Goal: Communication & Community: Answer question/provide support

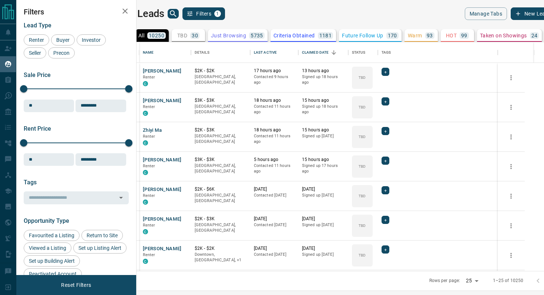
scroll to position [229, 404]
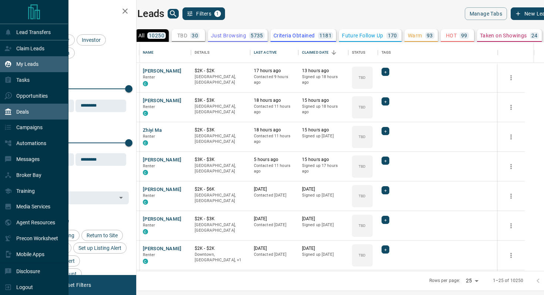
click at [22, 118] on div "Deals" at bounding box center [16, 111] width 24 height 12
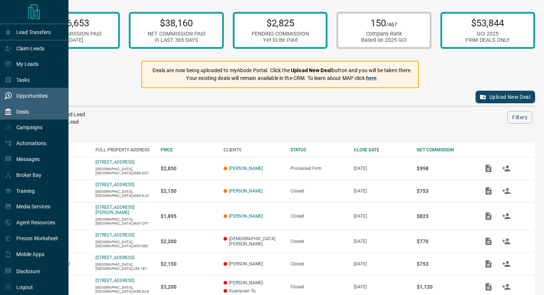
click at [25, 98] on p "Opportunities" at bounding box center [31, 96] width 31 height 6
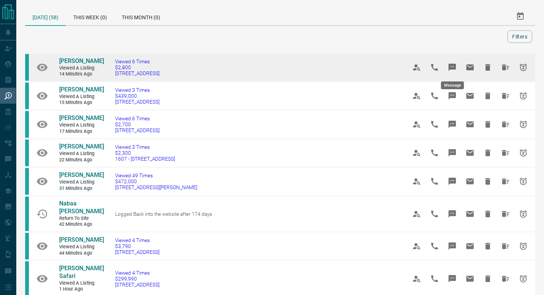
click at [453, 64] on icon "Message" at bounding box center [451, 67] width 7 height 7
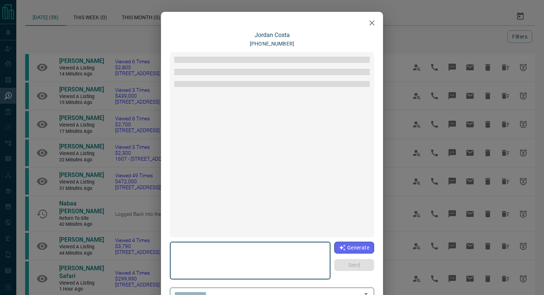
type textarea "**********"
type input "**********"
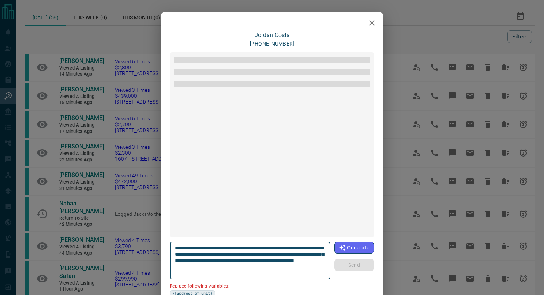
scroll to position [193, 0]
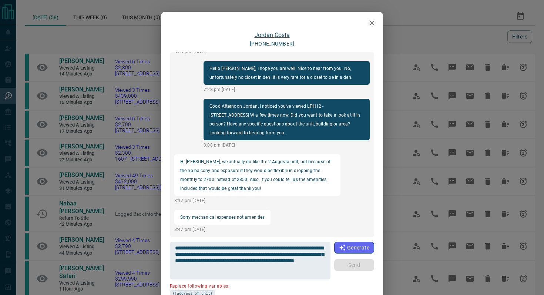
click at [280, 34] on link "[PERSON_NAME]" at bounding box center [271, 34] width 35 height 7
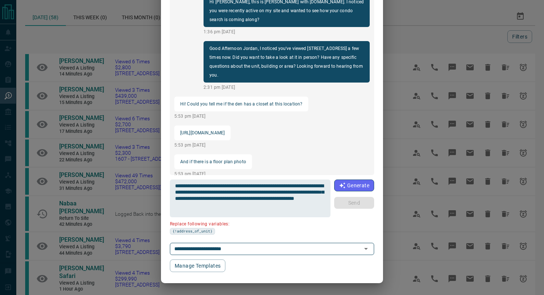
scroll to position [0, 0]
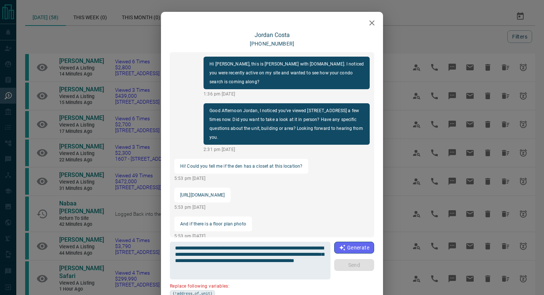
click at [373, 22] on icon "button" at bounding box center [371, 22] width 9 height 9
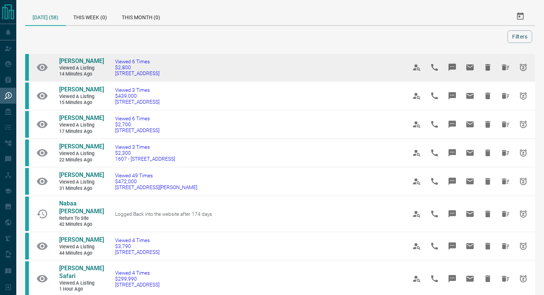
drag, startPoint x: 189, startPoint y: 75, endPoint x: 31, endPoint y: 58, distance: 159.2
click at [31, 58] on tr "[PERSON_NAME] Viewed a Listing 14 minutes ago Viewed 6 Times $2,800 [STREET_ADD…" at bounding box center [280, 67] width 510 height 28
copy tr "[PERSON_NAME] Viewed a Listing 14 minutes ago Viewed 6 Times $2,800 [STREET_ADD…"
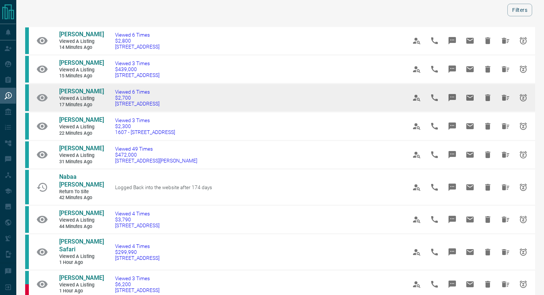
scroll to position [32, 0]
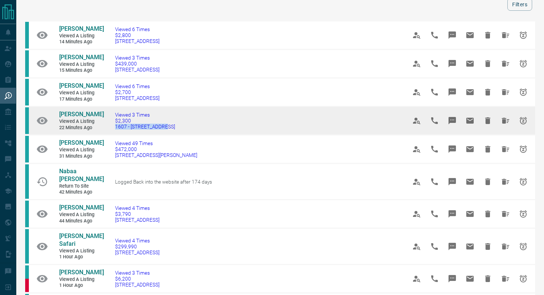
drag, startPoint x: 177, startPoint y: 128, endPoint x: 113, endPoint y: 128, distance: 64.0
click at [113, 128] on td "Viewed 3 Times $2,300 1607 - [STREET_ADDRESS]" at bounding box center [249, 121] width 291 height 28
copy span "1607 - [STREET_ADDRESS]"
click at [455, 119] on icon "Message" at bounding box center [451, 120] width 7 height 7
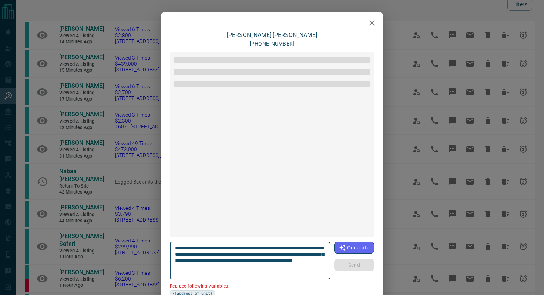
scroll to position [78, 0]
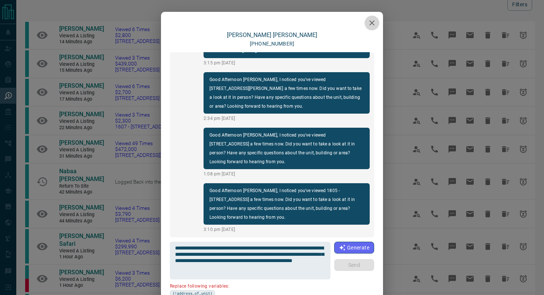
click at [369, 23] on icon "button" at bounding box center [371, 22] width 9 height 9
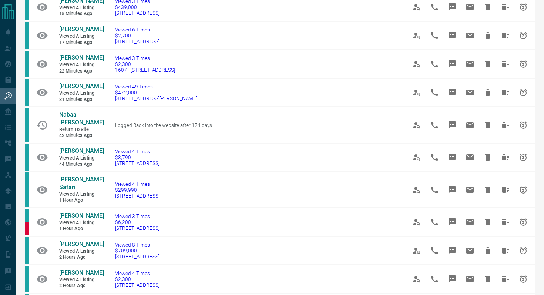
scroll to position [116, 0]
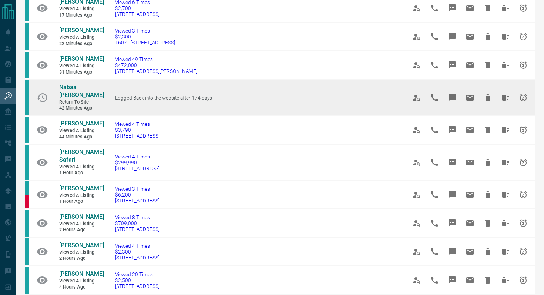
click at [454, 95] on icon "Message" at bounding box center [451, 97] width 7 height 7
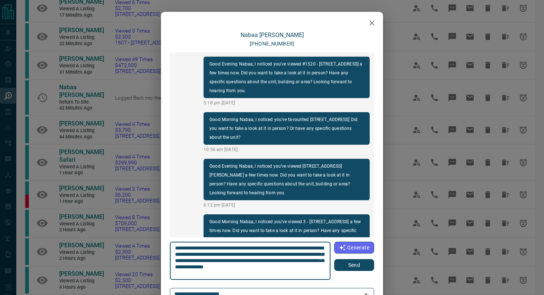
scroll to position [568, 0]
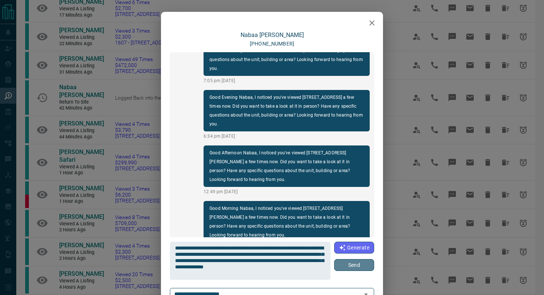
click at [363, 268] on button "Send" at bounding box center [354, 265] width 40 height 12
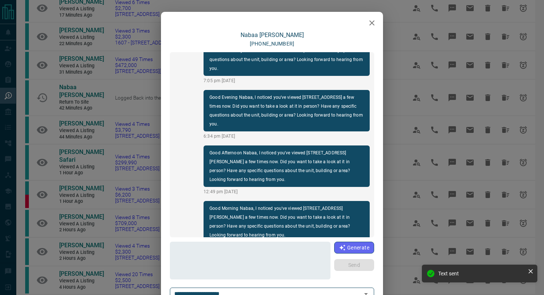
scroll to position [624, 0]
click at [372, 22] on icon "button" at bounding box center [371, 22] width 5 height 5
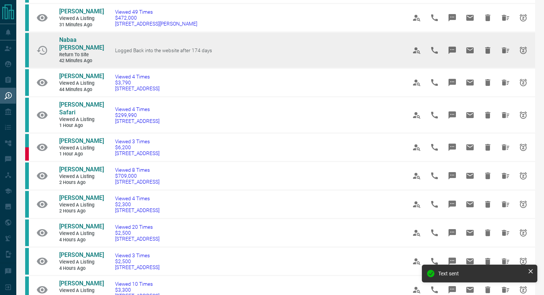
scroll to position [164, 0]
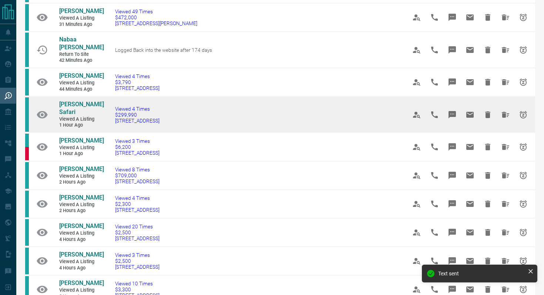
drag, startPoint x: 202, startPoint y: 114, endPoint x: 108, endPoint y: 115, distance: 93.6
click at [108, 115] on td "Viewed 4 Times $299,990 [STREET_ADDRESS]" at bounding box center [249, 115] width 291 height 36
copy span "[STREET_ADDRESS]"
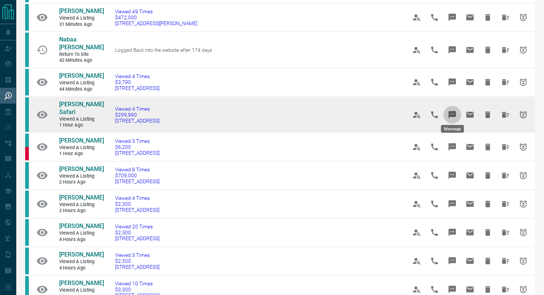
click at [450, 111] on icon "Message" at bounding box center [451, 114] width 7 height 7
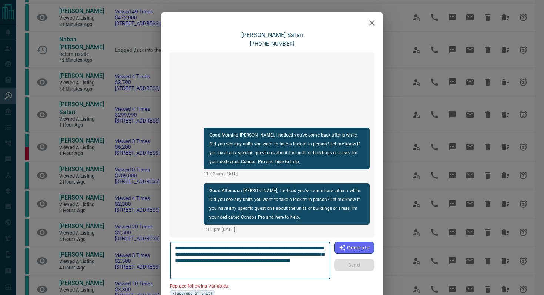
drag, startPoint x: 322, startPoint y: 248, endPoint x: 281, endPoint y: 245, distance: 41.9
click at [281, 245] on textarea "**********" at bounding box center [250, 260] width 151 height 31
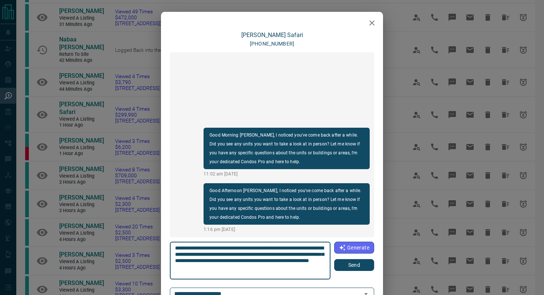
type textarea "**********"
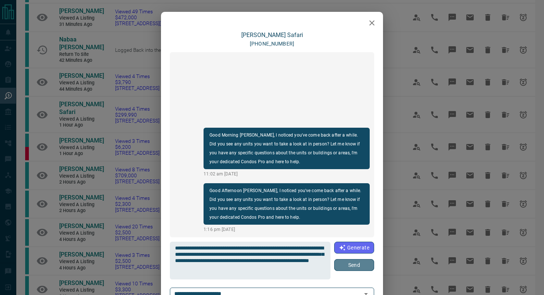
click at [358, 265] on button "Send" at bounding box center [354, 265] width 40 height 12
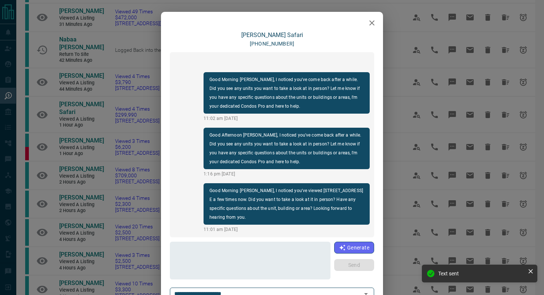
click at [367, 19] on icon "button" at bounding box center [371, 22] width 9 height 9
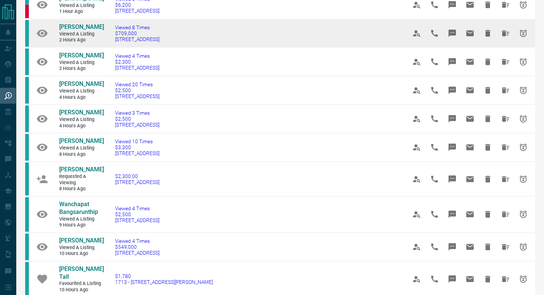
scroll to position [307, 0]
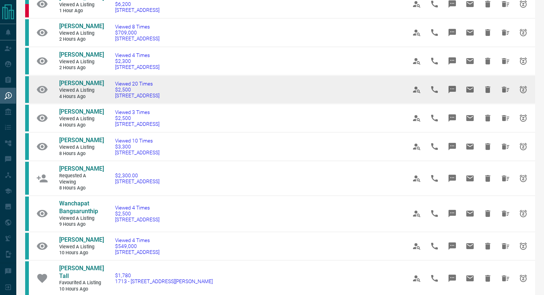
drag, startPoint x: 187, startPoint y: 89, endPoint x: 109, endPoint y: 88, distance: 78.0
click at [109, 88] on td "Viewed 20 Times $2,500 [STREET_ADDRESS]" at bounding box center [249, 89] width 291 height 28
copy span "[STREET_ADDRESS]"
click at [455, 85] on icon "Message" at bounding box center [451, 89] width 9 height 9
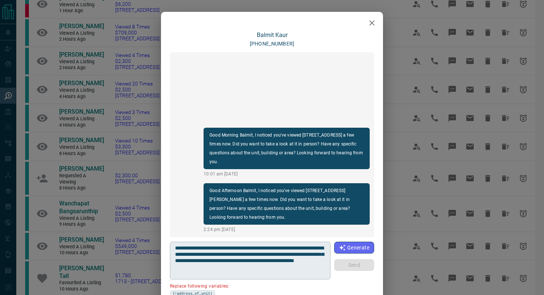
drag, startPoint x: 325, startPoint y: 247, endPoint x: 293, endPoint y: 247, distance: 32.9
click at [293, 247] on div "**********" at bounding box center [250, 260] width 160 height 38
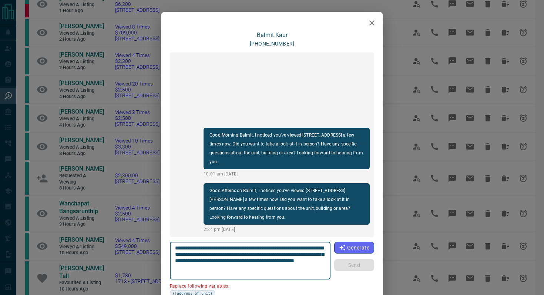
drag, startPoint x: 282, startPoint y: 248, endPoint x: 329, endPoint y: 249, distance: 47.0
click at [329, 249] on div "**********" at bounding box center [250, 260] width 160 height 38
paste textarea "*****"
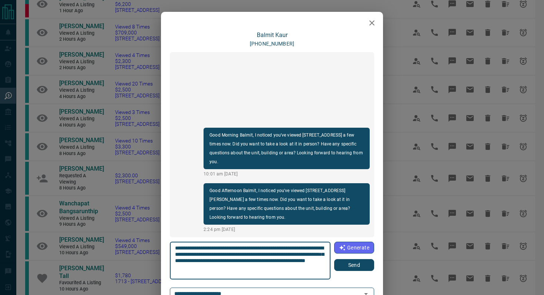
type textarea "**********"
click at [357, 264] on button "Send" at bounding box center [354, 265] width 40 height 12
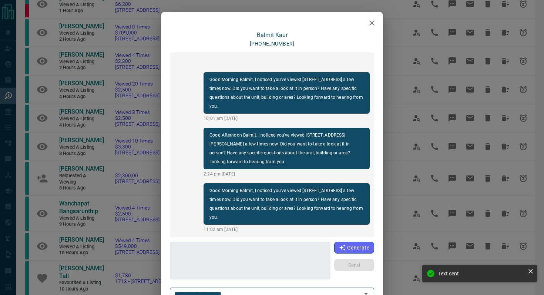
click at [374, 22] on icon "button" at bounding box center [371, 22] width 9 height 9
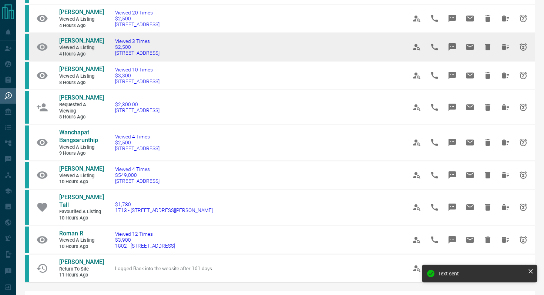
scroll to position [379, 0]
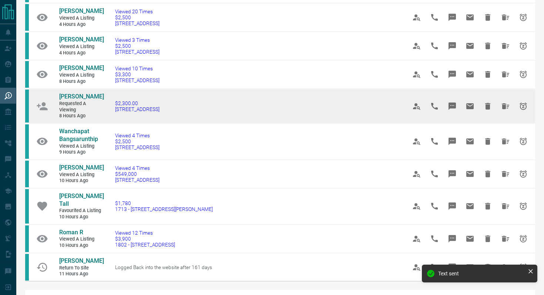
drag, startPoint x: 175, startPoint y: 98, endPoint x: 111, endPoint y: 98, distance: 63.2
click at [111, 98] on td "$2,300.00 [STREET_ADDRESS]" at bounding box center [249, 106] width 291 height 35
copy span "[STREET_ADDRESS]"
click at [452, 102] on icon "Message" at bounding box center [451, 105] width 7 height 7
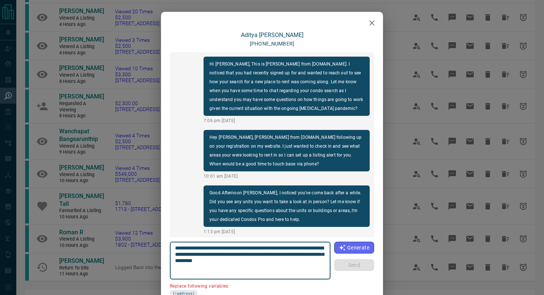
scroll to position [484, 0]
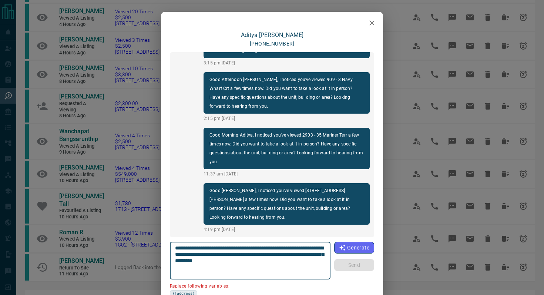
drag, startPoint x: 207, startPoint y: 254, endPoint x: 183, endPoint y: 252, distance: 23.7
click at [183, 252] on textarea "**********" at bounding box center [250, 260] width 151 height 31
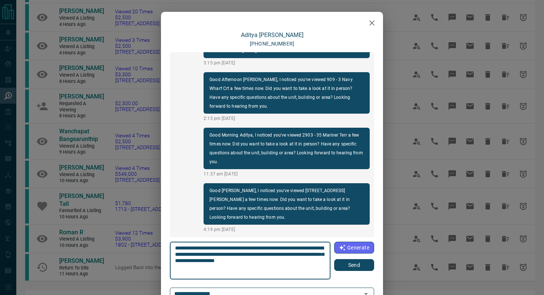
type textarea "**********"
click at [367, 266] on button "Send" at bounding box center [354, 265] width 40 height 12
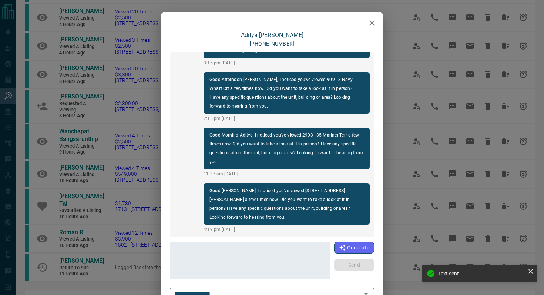
scroll to position [530, 0]
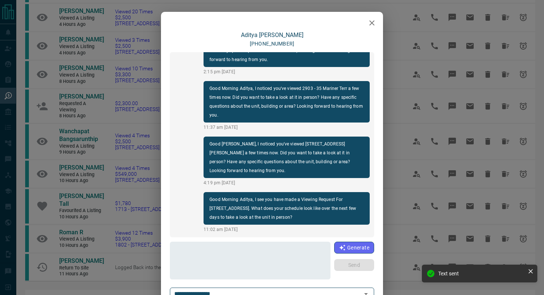
click at [374, 23] on icon "button" at bounding box center [371, 22] width 9 height 9
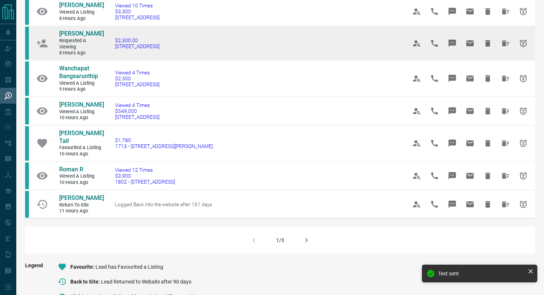
scroll to position [443, 0]
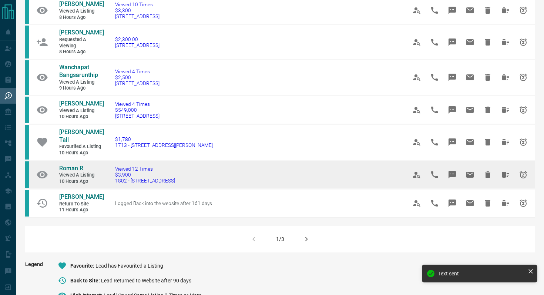
drag, startPoint x: 184, startPoint y: 168, endPoint x: 113, endPoint y: 166, distance: 71.4
click at [113, 166] on td "Viewed 12 Times $3,900 [STREET_ADDRESS]" at bounding box center [249, 174] width 291 height 28
copy span "1802 - [STREET_ADDRESS]"
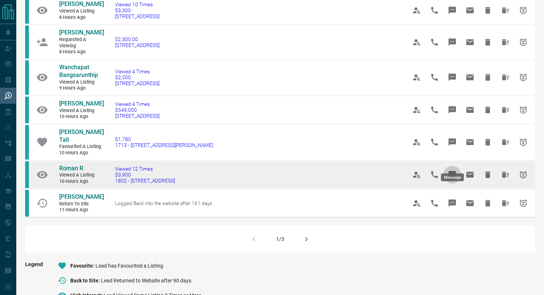
click at [454, 171] on icon "Message" at bounding box center [451, 174] width 7 height 7
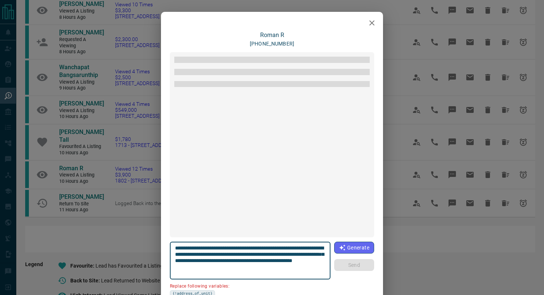
scroll to position [624, 0]
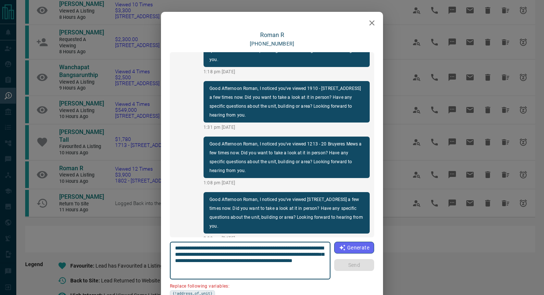
drag, startPoint x: 217, startPoint y: 256, endPoint x: 112, endPoint y: 255, distance: 105.0
click at [112, 255] on div "Roman R [PHONE_NUMBER] Good Afternoon R, I noticed you've favourited #[STREET_A…" at bounding box center [272, 147] width 544 height 295
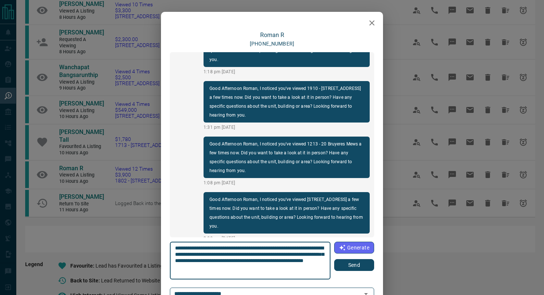
type textarea "**********"
click at [354, 263] on button "Send" at bounding box center [354, 265] width 40 height 12
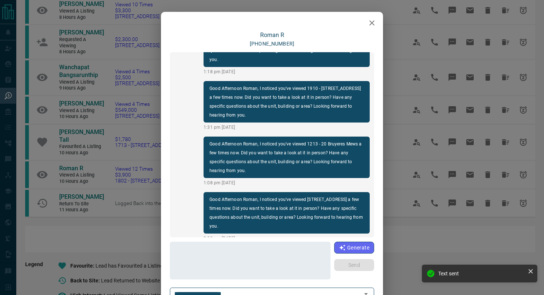
scroll to position [679, 0]
click at [376, 23] on icon "button" at bounding box center [371, 22] width 9 height 9
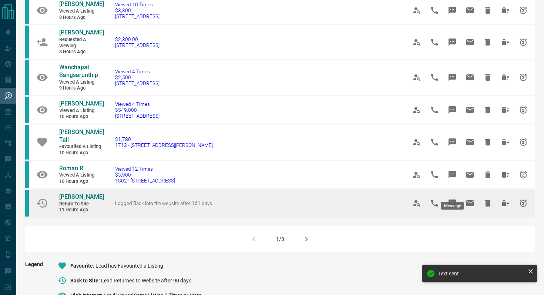
click at [452, 199] on icon "Message" at bounding box center [451, 202] width 7 height 7
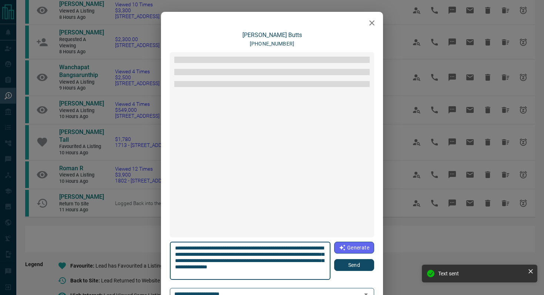
scroll to position [51, 0]
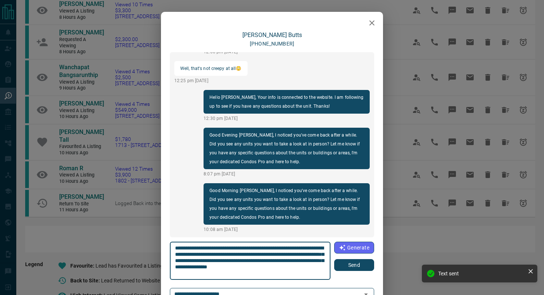
click at [363, 267] on button "Send" at bounding box center [354, 265] width 40 height 12
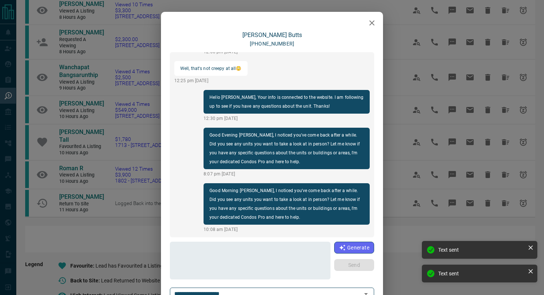
scroll to position [107, 0]
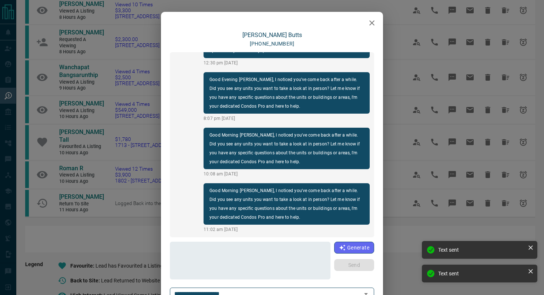
click at [369, 22] on icon "button" at bounding box center [371, 22] width 9 height 9
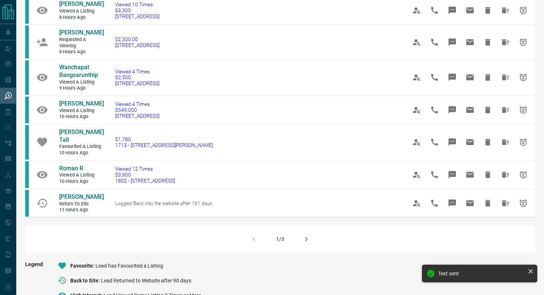
click at [310, 234] on icon "button" at bounding box center [306, 238] width 9 height 9
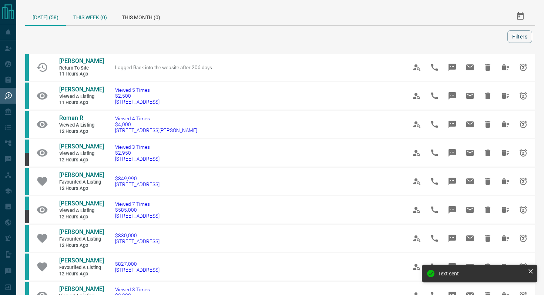
click at [102, 14] on div "This Week (0)" at bounding box center [90, 16] width 48 height 18
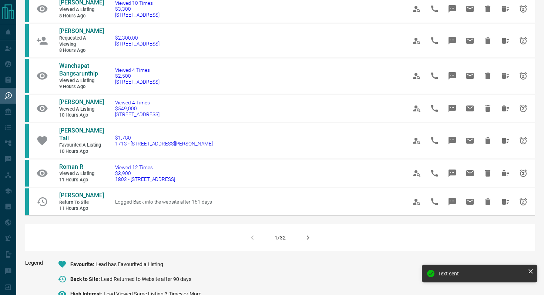
scroll to position [564, 0]
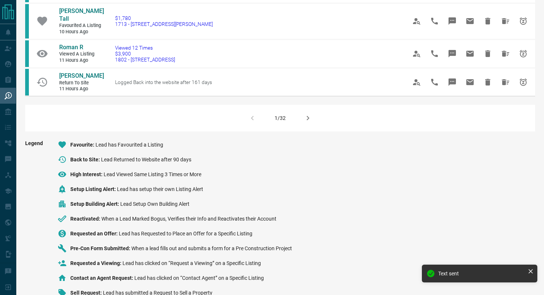
click at [309, 109] on button "button" at bounding box center [308, 118] width 18 height 18
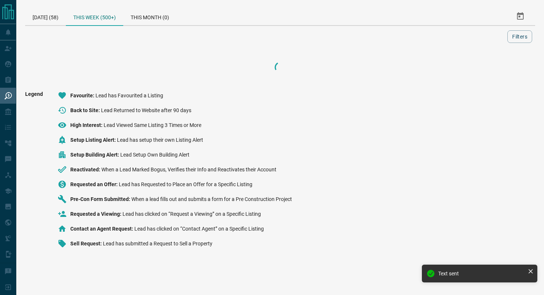
scroll to position [0, 0]
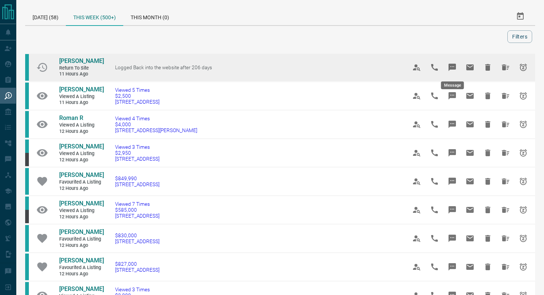
click at [456, 65] on icon "Message" at bounding box center [451, 67] width 9 height 9
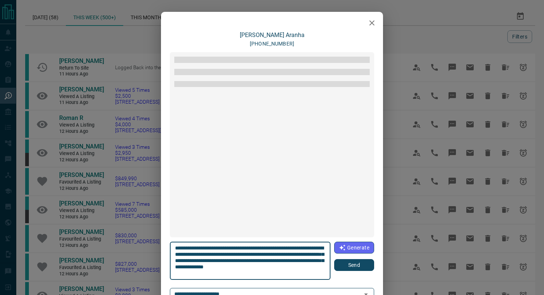
scroll to position [89, 0]
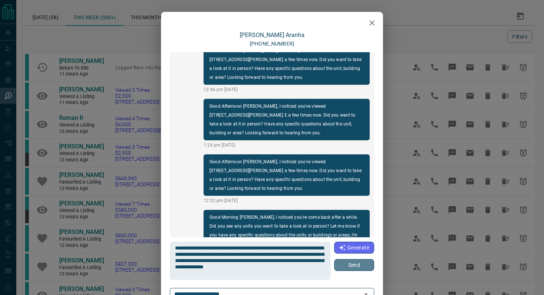
click at [360, 264] on button "Send" at bounding box center [354, 265] width 40 height 12
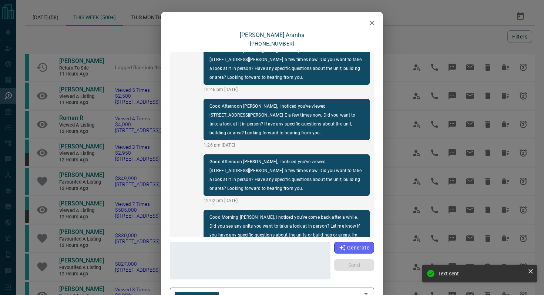
scroll to position [144, 0]
click at [374, 21] on icon "button" at bounding box center [371, 22] width 5 height 5
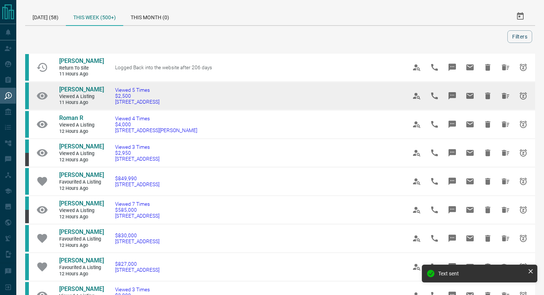
drag, startPoint x: 184, startPoint y: 104, endPoint x: 109, endPoint y: 105, distance: 75.1
click at [109, 105] on td "Viewed 5 Times $2,500 [STREET_ADDRESS]" at bounding box center [249, 96] width 291 height 28
copy span "[STREET_ADDRESS]"
click at [452, 98] on icon "Message" at bounding box center [451, 95] width 7 height 7
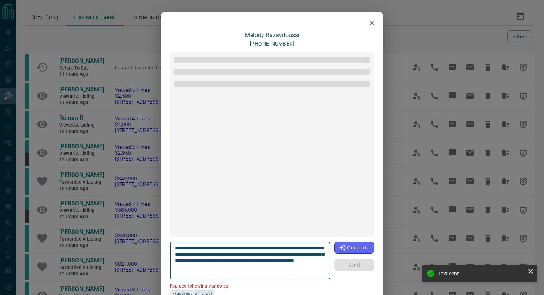
scroll to position [646, 0]
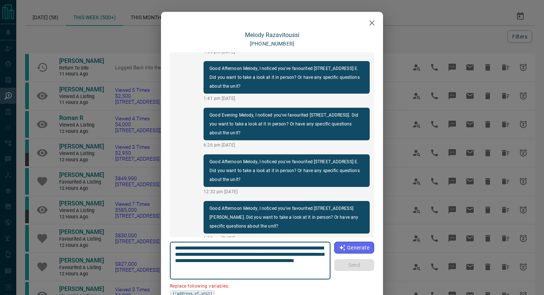
drag, startPoint x: 216, startPoint y: 253, endPoint x: 159, endPoint y: 251, distance: 57.0
click at [159, 251] on div "[PERSON_NAME] [PHONE_NUMBER] Good Afternoon Melody, I noticed you've viewed #[S…" at bounding box center [272, 147] width 544 height 295
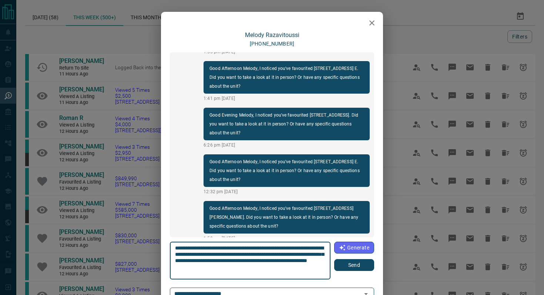
type textarea "**********"
click at [345, 264] on button "Send" at bounding box center [354, 265] width 40 height 12
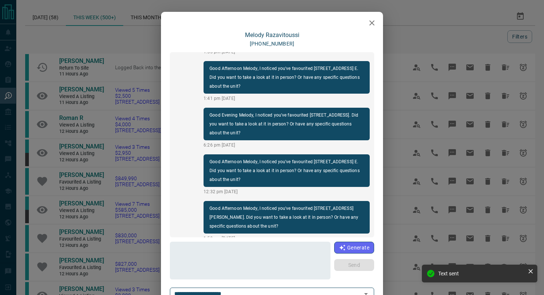
scroll to position [701, 0]
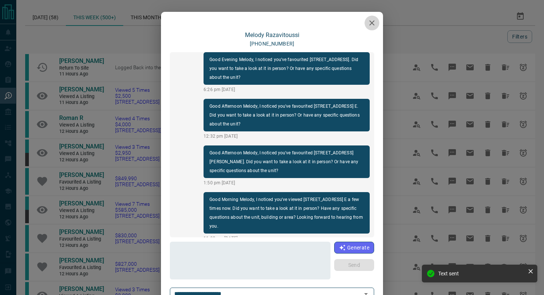
click at [373, 22] on icon "button" at bounding box center [371, 22] width 9 height 9
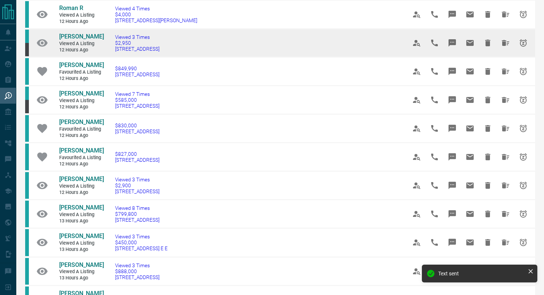
scroll to position [111, 0]
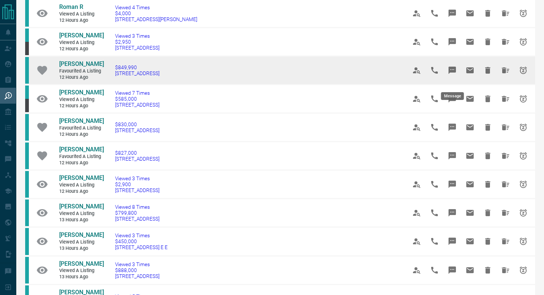
click at [453, 74] on icon "Message" at bounding box center [451, 70] width 7 height 7
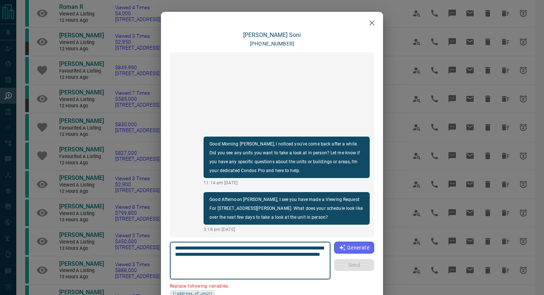
click at [374, 21] on icon "button" at bounding box center [371, 22] width 9 height 9
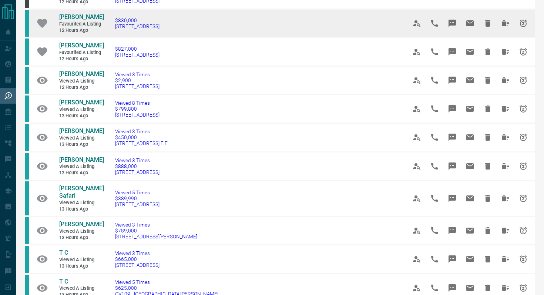
scroll to position [216, 0]
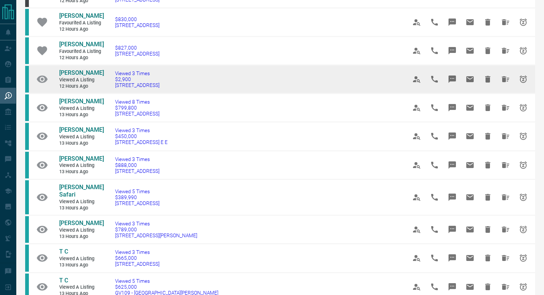
drag, startPoint x: 182, startPoint y: 94, endPoint x: 104, endPoint y: 94, distance: 77.3
click at [104, 94] on td "Viewed 3 Times $2,900 [STREET_ADDRESS]" at bounding box center [249, 79] width 291 height 28
copy span "[STREET_ADDRESS]"
click at [456, 83] on icon "Message" at bounding box center [451, 79] width 9 height 9
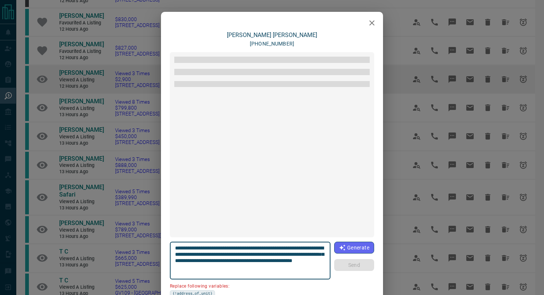
scroll to position [1212, 0]
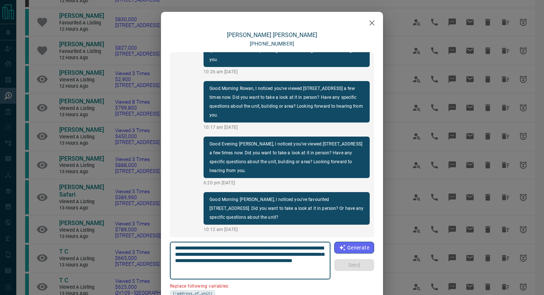
drag, startPoint x: 324, startPoint y: 247, endPoint x: 282, endPoint y: 244, distance: 41.9
click at [283, 245] on textarea "**********" at bounding box center [250, 260] width 151 height 31
click at [282, 244] on div "**********" at bounding box center [250, 260] width 160 height 38
click at [285, 249] on textarea "**********" at bounding box center [250, 260] width 151 height 31
drag, startPoint x: 283, startPoint y: 248, endPoint x: 380, endPoint y: 249, distance: 97.3
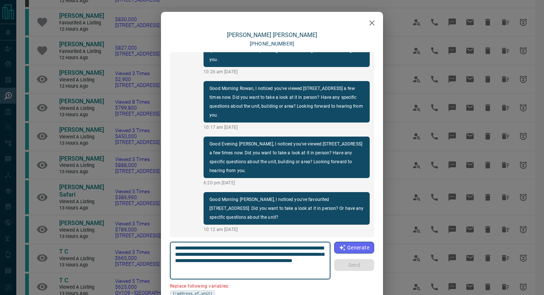
click at [380, 249] on div "[PERSON_NAME] [PHONE_NUMBER] Hi [PERSON_NAME], this is [PERSON_NAME] with [DOMA…" at bounding box center [272, 182] width 222 height 303
paste textarea "**********"
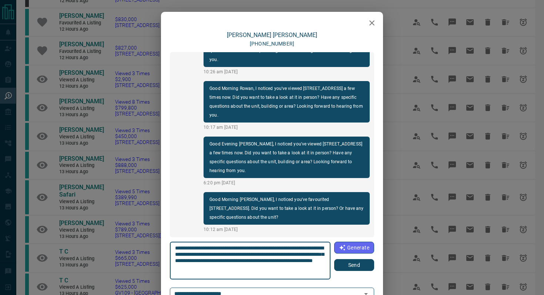
type textarea "**********"
click at [374, 266] on div "[PERSON_NAME] [PHONE_NUMBER] Hi [PERSON_NAME], this is [PERSON_NAME] with [DOMA…" at bounding box center [272, 173] width 222 height 285
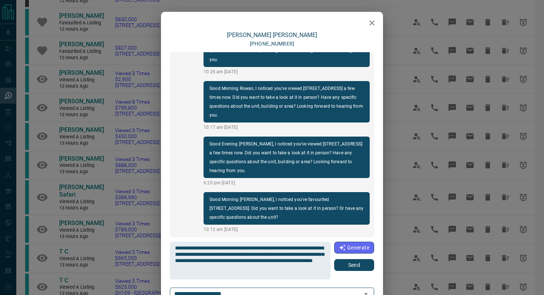
click at [368, 264] on button "Send" at bounding box center [354, 265] width 40 height 12
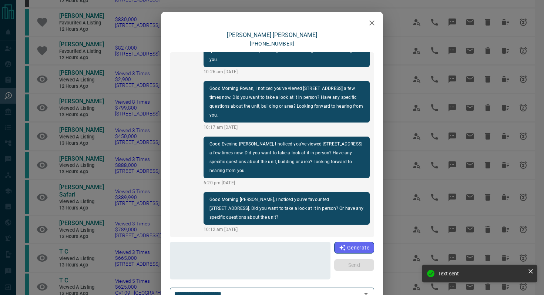
scroll to position [1267, 0]
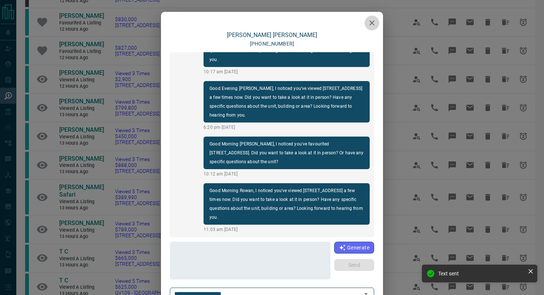
click at [368, 25] on icon "button" at bounding box center [371, 22] width 9 height 9
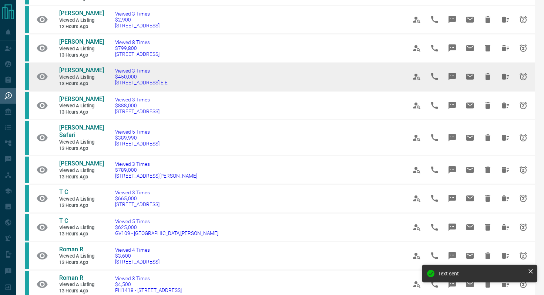
scroll to position [276, 0]
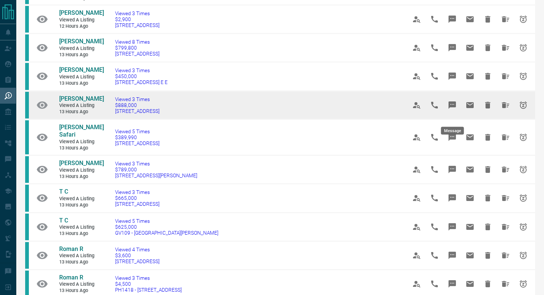
click at [456, 114] on button "Message" at bounding box center [452, 105] width 18 height 18
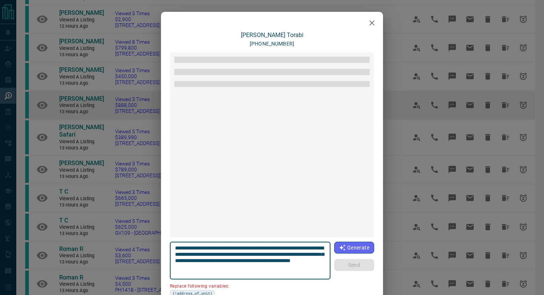
scroll to position [1067, 0]
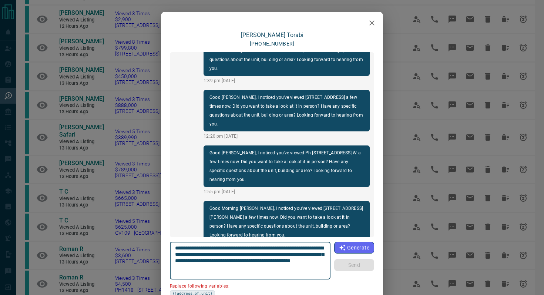
click at [371, 21] on icon "button" at bounding box center [371, 22] width 9 height 9
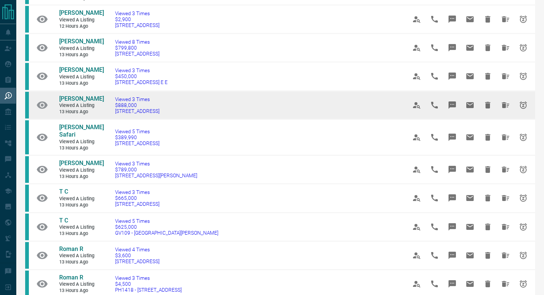
drag, startPoint x: 203, startPoint y: 119, endPoint x: 114, endPoint y: 119, distance: 89.5
click at [114, 119] on td "Viewed 3 Times $888,000 [STREET_ADDRESS]" at bounding box center [249, 105] width 291 height 28
copy span "[STREET_ADDRESS]"
click at [451, 109] on icon "Message" at bounding box center [451, 104] width 7 height 7
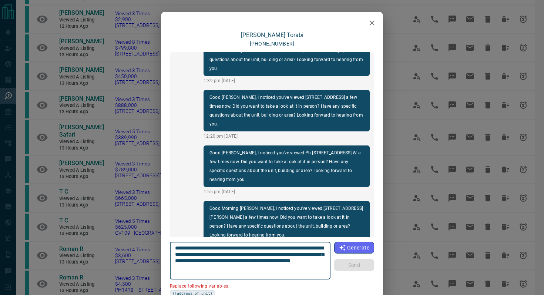
drag, startPoint x: 321, startPoint y: 247, endPoint x: 278, endPoint y: 245, distance: 42.2
click at [278, 245] on textarea "**********" at bounding box center [250, 260] width 151 height 31
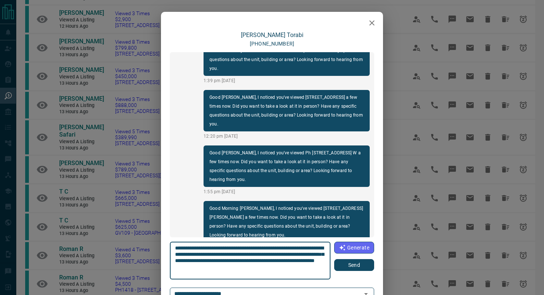
type textarea "**********"
click at [358, 267] on button "Send" at bounding box center [354, 265] width 40 height 12
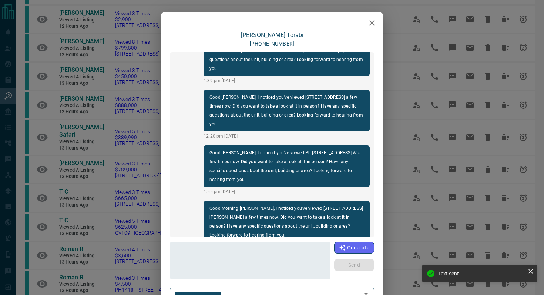
scroll to position [1123, 0]
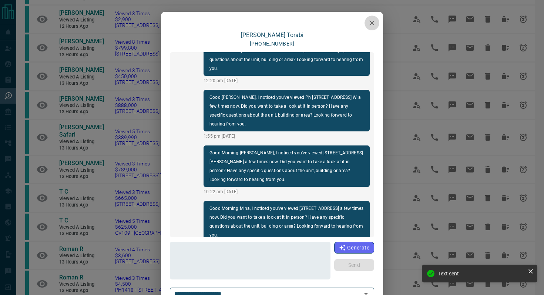
click at [375, 22] on icon "button" at bounding box center [371, 22] width 9 height 9
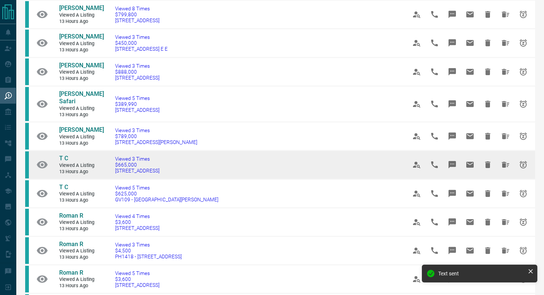
scroll to position [313, 0]
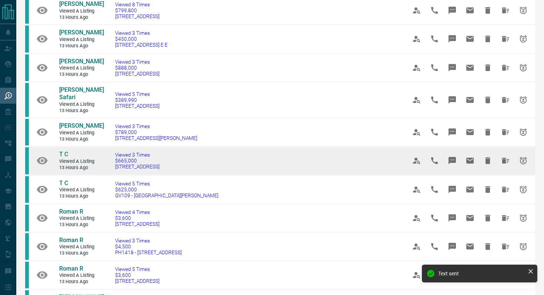
drag, startPoint x: 186, startPoint y: 169, endPoint x: 112, endPoint y: 168, distance: 73.6
click at [112, 168] on td "Viewed 3 Times $665,000 [STREET_ADDRESS]" at bounding box center [249, 160] width 291 height 28
copy span "[STREET_ADDRESS]"
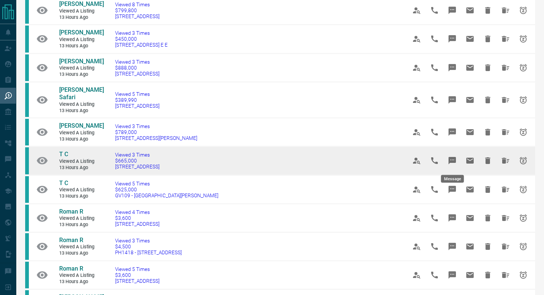
click at [453, 160] on icon "Message" at bounding box center [451, 160] width 9 height 9
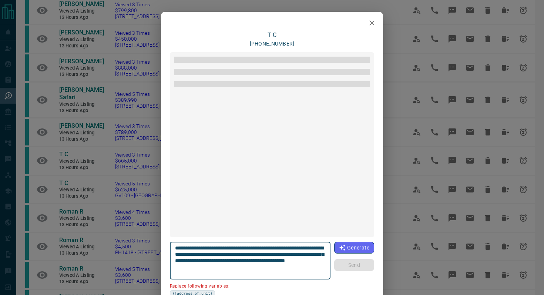
scroll to position [346, 0]
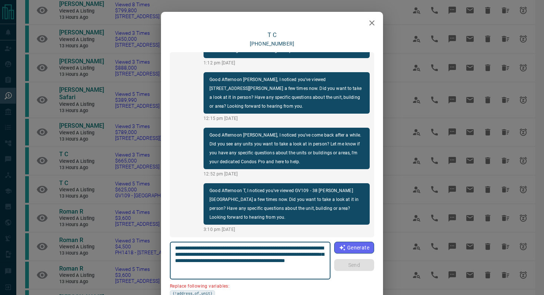
click at [374, 23] on icon "button" at bounding box center [371, 22] width 9 height 9
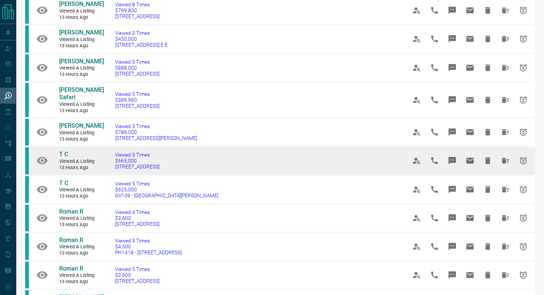
drag, startPoint x: 186, startPoint y: 168, endPoint x: 51, endPoint y: 153, distance: 135.3
click at [51, 153] on tr "T C Viewed a Listing 13 hours ago Viewed 3 Times $665,000 [STREET_ADDRESS]" at bounding box center [280, 160] width 510 height 28
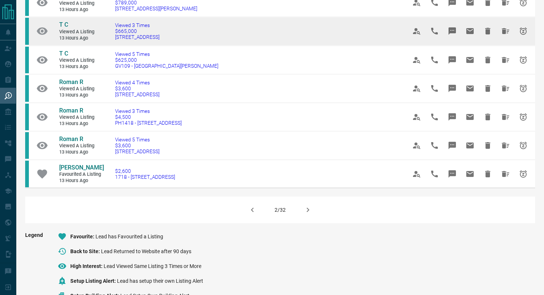
scroll to position [445, 0]
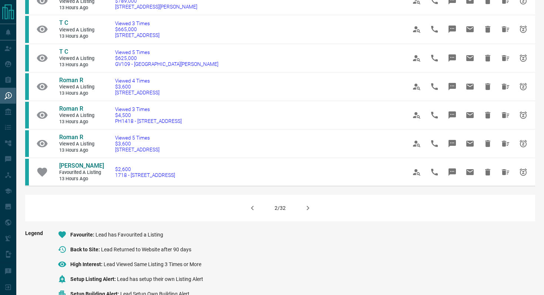
click at [309, 212] on icon "button" at bounding box center [307, 207] width 9 height 9
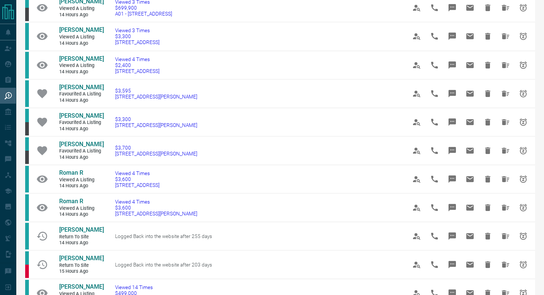
scroll to position [317, 0]
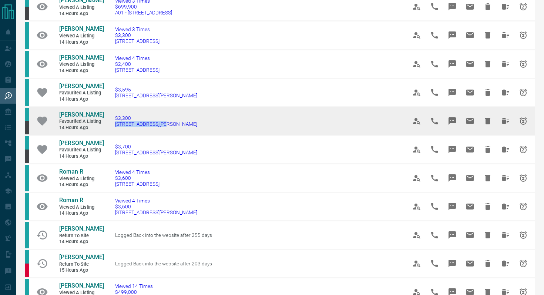
drag, startPoint x: 169, startPoint y: 163, endPoint x: 106, endPoint y: 163, distance: 62.9
click at [106, 135] on td "$3,300 [STREET_ADDRESS][PERSON_NAME]" at bounding box center [249, 121] width 291 height 28
click at [453, 125] on icon "Message" at bounding box center [451, 120] width 7 height 7
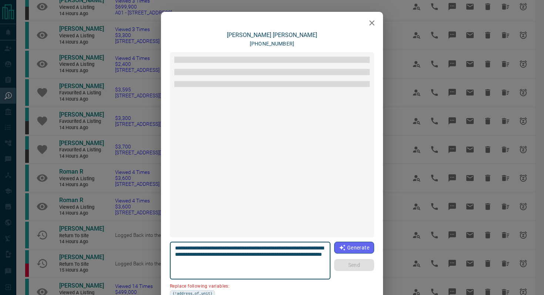
scroll to position [1154, 0]
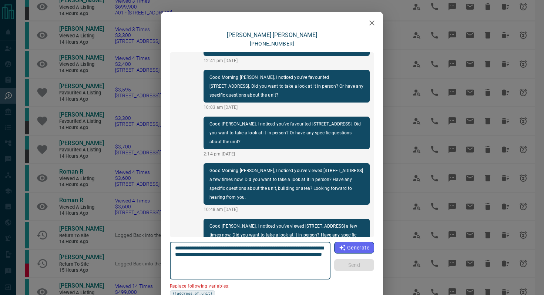
drag, startPoint x: 216, startPoint y: 253, endPoint x: 170, endPoint y: 253, distance: 45.9
click at [170, 253] on div "**********" at bounding box center [250, 260] width 160 height 38
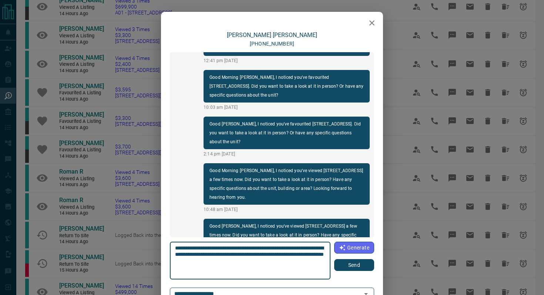
type textarea "**********"
click at [347, 269] on button "Send" at bounding box center [354, 265] width 40 height 12
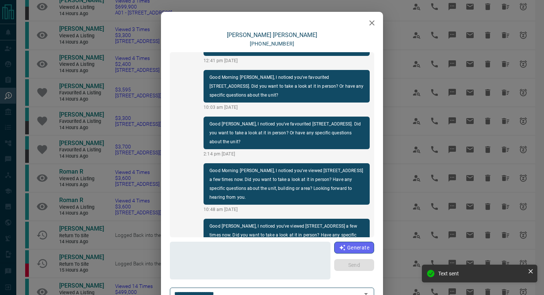
scroll to position [1200, 0]
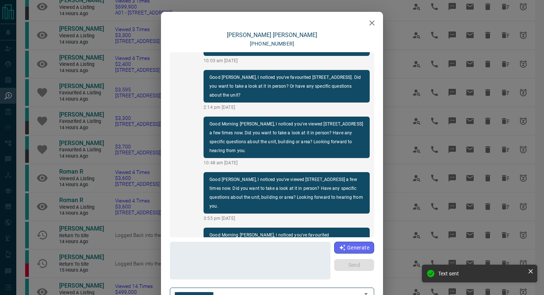
click at [379, 15] on div at bounding box center [272, 21] width 222 height 18
click at [369, 23] on icon "button" at bounding box center [371, 22] width 9 height 9
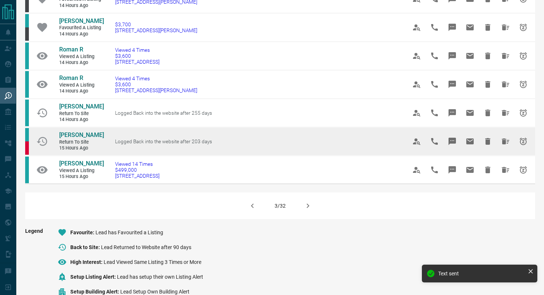
scroll to position [443, 0]
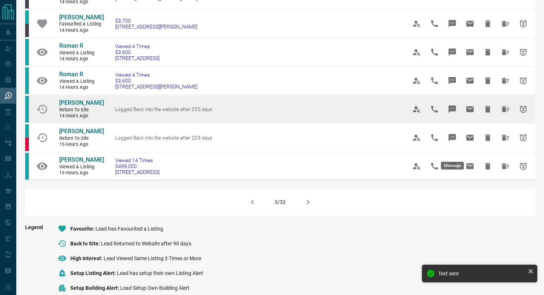
click at [449, 114] on icon "Message" at bounding box center [451, 109] width 9 height 9
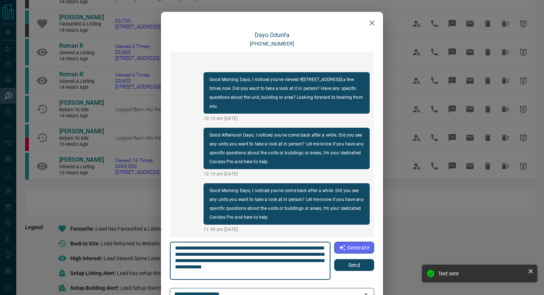
click at [359, 263] on button "Send" at bounding box center [354, 265] width 40 height 12
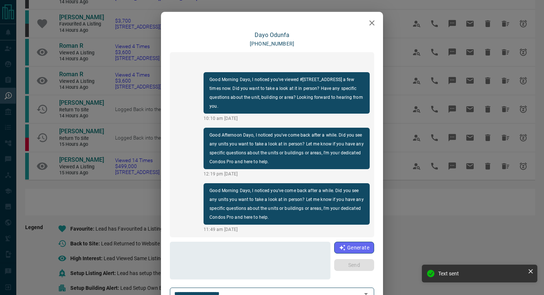
scroll to position [40, 0]
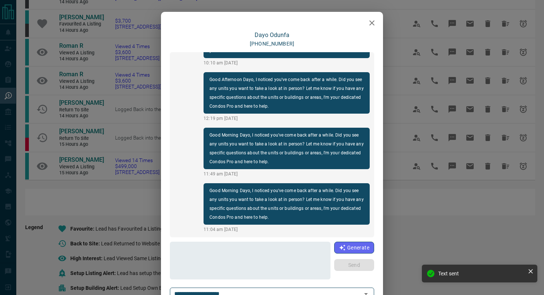
click at [369, 16] on button "button" at bounding box center [371, 23] width 15 height 15
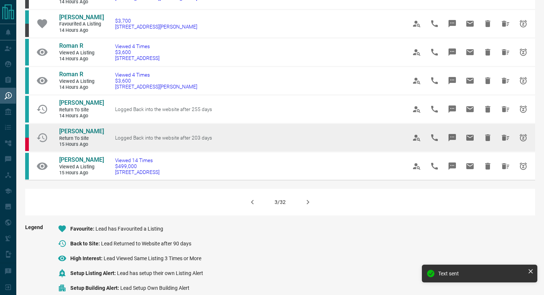
click at [454, 141] on icon "Message" at bounding box center [451, 137] width 7 height 7
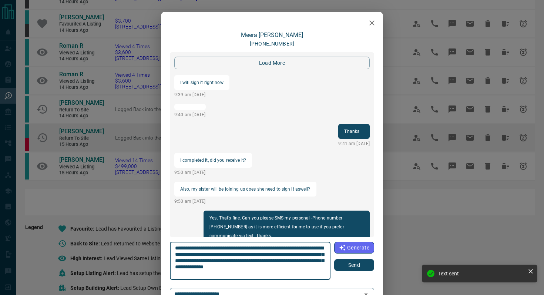
scroll to position [1146, 0]
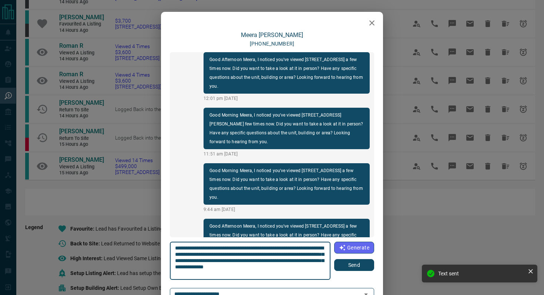
click at [364, 264] on button "Send" at bounding box center [354, 265] width 40 height 12
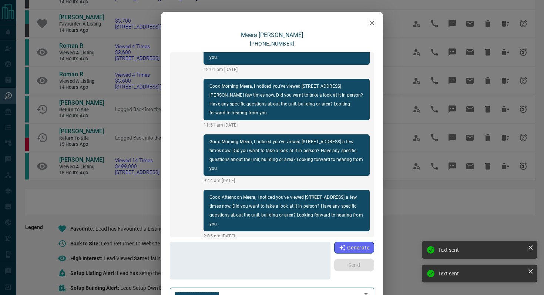
scroll to position [1172, 0]
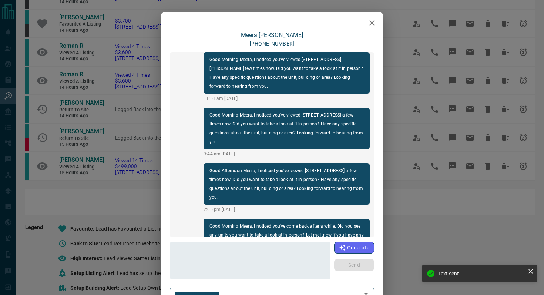
click at [372, 22] on icon "button" at bounding box center [371, 22] width 5 height 5
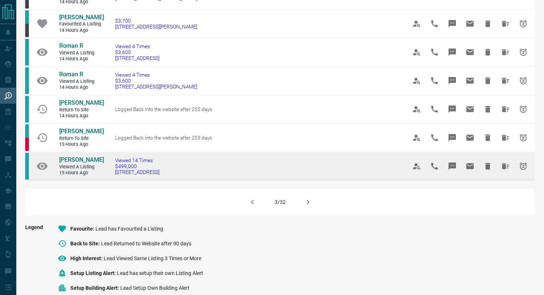
drag, startPoint x: 179, startPoint y: 218, endPoint x: 113, endPoint y: 218, distance: 66.6
click at [113, 180] on td "Viewed 14 Times $499,000 [STREET_ADDRESS]" at bounding box center [249, 166] width 291 height 28
click at [453, 170] on icon "Message" at bounding box center [451, 165] width 7 height 7
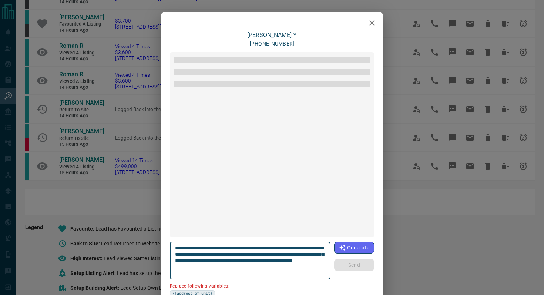
scroll to position [191, 0]
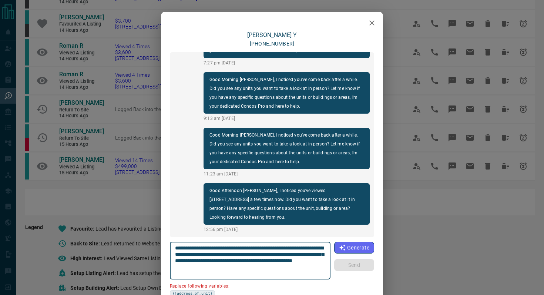
drag, startPoint x: 320, startPoint y: 247, endPoint x: 278, endPoint y: 245, distance: 41.5
click at [278, 245] on textarea "**********" at bounding box center [250, 260] width 151 height 31
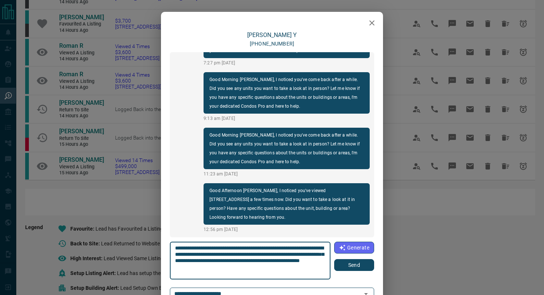
type textarea "**********"
click at [359, 268] on button "Send" at bounding box center [354, 265] width 40 height 12
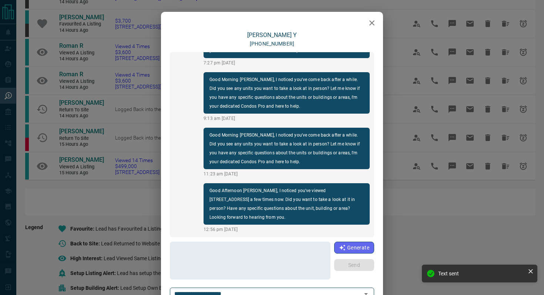
scroll to position [246, 0]
click at [371, 21] on icon "button" at bounding box center [371, 22] width 5 height 5
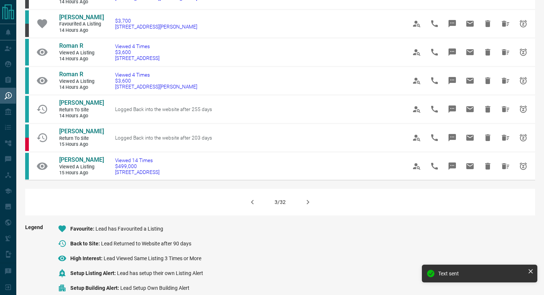
click at [308, 204] on icon "button" at bounding box center [308, 202] width 3 height 4
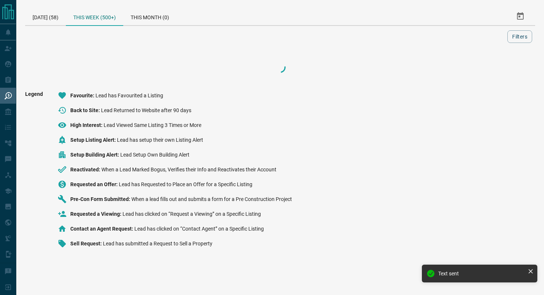
scroll to position [0, 0]
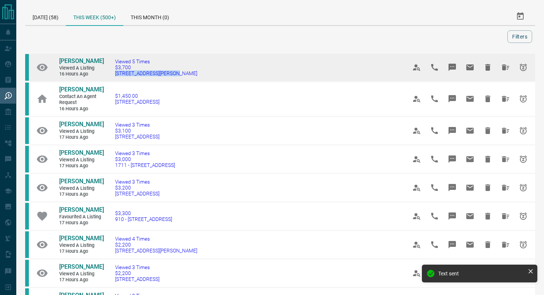
drag, startPoint x: 188, startPoint y: 79, endPoint x: 109, endPoint y: 77, distance: 78.8
click at [109, 77] on td "Viewed 5 Times $3,700 [STREET_ADDRESS][PERSON_NAME]" at bounding box center [249, 67] width 291 height 28
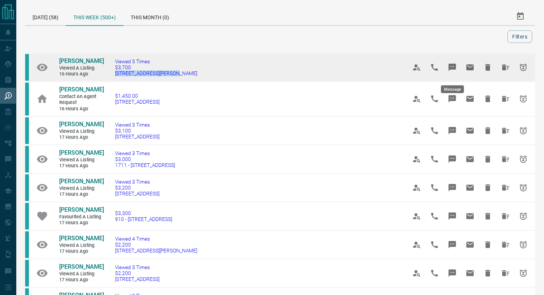
click at [456, 71] on icon "Message" at bounding box center [451, 67] width 9 height 9
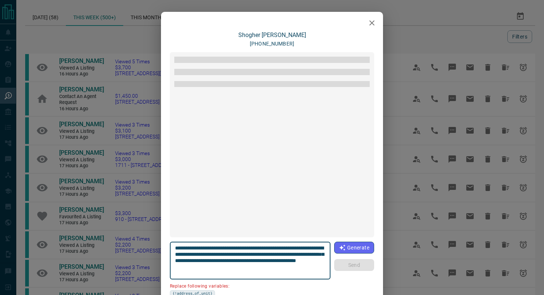
scroll to position [95, 0]
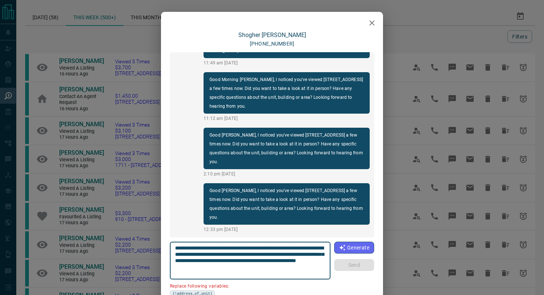
drag, startPoint x: 216, startPoint y: 254, endPoint x: 134, endPoint y: 254, distance: 82.1
click at [134, 254] on div "**********" at bounding box center [272, 147] width 544 height 295
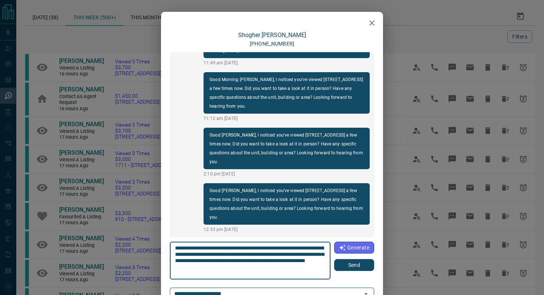
type textarea "**********"
click at [353, 268] on button "Send" at bounding box center [354, 265] width 40 height 12
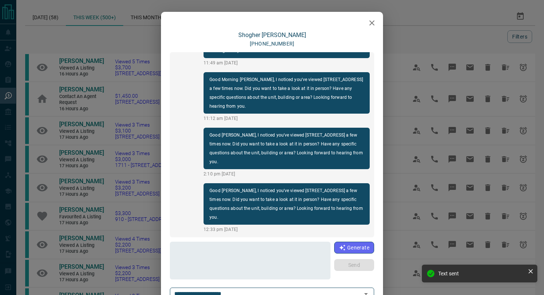
scroll to position [151, 0]
click at [377, 20] on button "button" at bounding box center [371, 23] width 15 height 15
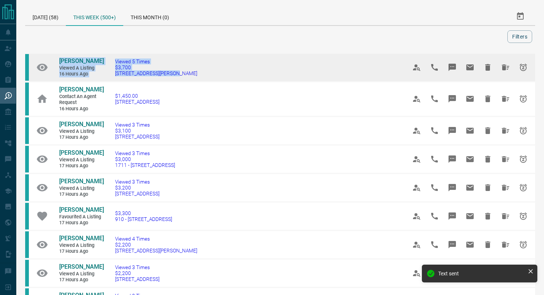
drag, startPoint x: 192, startPoint y: 81, endPoint x: 44, endPoint y: 62, distance: 148.8
click at [44, 62] on tr "[PERSON_NAME] Viewed a Listing 16 hours ago Viewed 5 Times $3,700 [STREET_ADDRE…" at bounding box center [280, 67] width 510 height 28
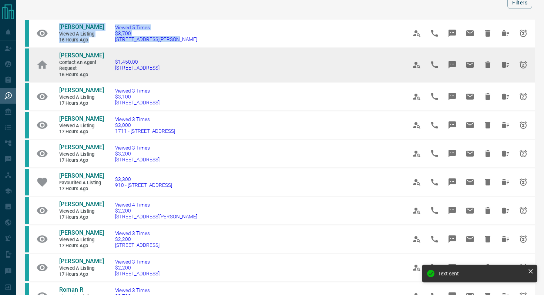
scroll to position [35, 0]
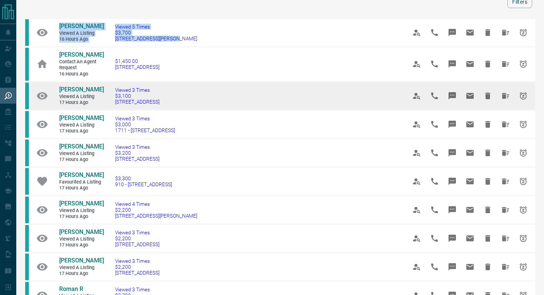
drag, startPoint x: 179, startPoint y: 115, endPoint x: 104, endPoint y: 115, distance: 75.4
click at [104, 110] on td "Viewed 3 Times $3,100 [STREET_ADDRESS]" at bounding box center [249, 95] width 291 height 28
click at [450, 99] on icon "Message" at bounding box center [451, 95] width 7 height 7
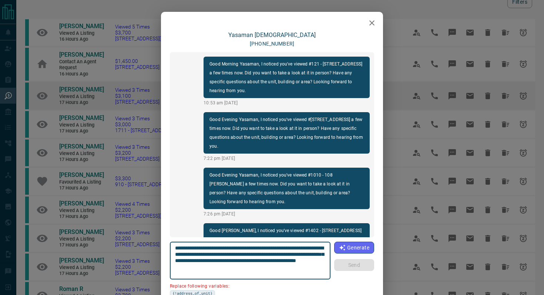
scroll to position [253, 0]
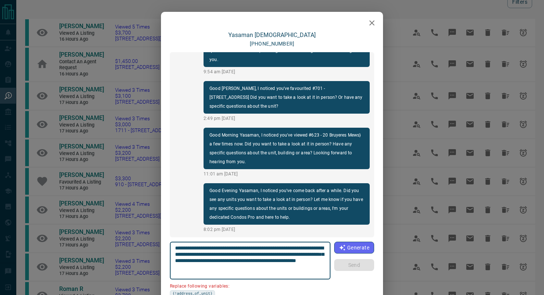
drag, startPoint x: 217, startPoint y: 253, endPoint x: 153, endPoint y: 253, distance: 63.6
click at [153, 253] on div "[PERSON_NAME] [PHONE_NUMBER] Good Morning Yasaman, I noticed you've viewed #121…" at bounding box center [272, 147] width 544 height 295
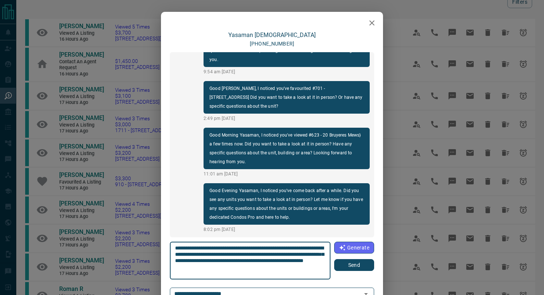
type textarea "**********"
click at [369, 265] on button "Send" at bounding box center [354, 265] width 40 height 12
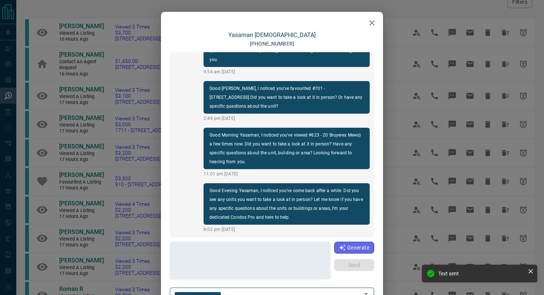
scroll to position [308, 0]
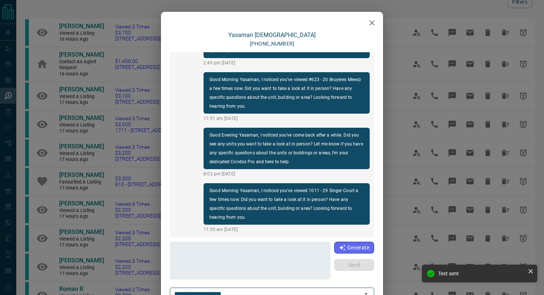
click at [378, 21] on button "button" at bounding box center [371, 23] width 15 height 15
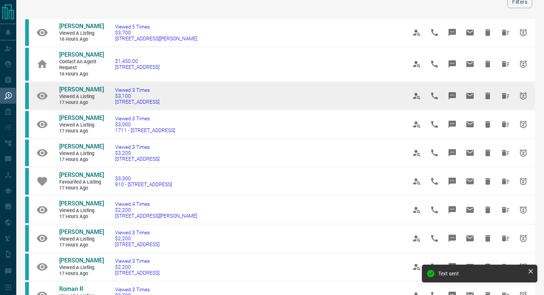
drag, startPoint x: 193, startPoint y: 117, endPoint x: 41, endPoint y: 99, distance: 153.4
click at [41, 99] on tr "[PERSON_NAME] Viewed a Listing 17 hours ago Viewed 3 Times $3,100 [STREET_ADDRE…" at bounding box center [280, 95] width 510 height 28
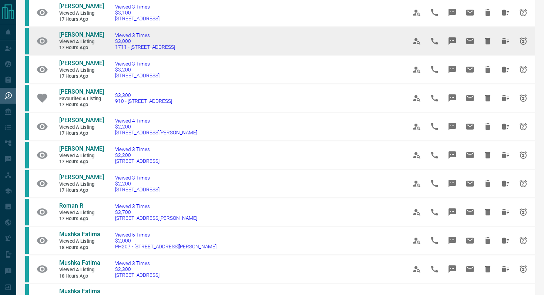
scroll to position [119, 0]
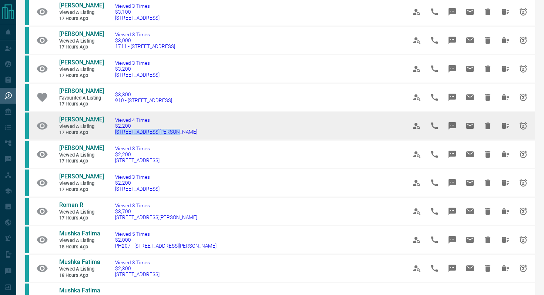
drag, startPoint x: 178, startPoint y: 173, endPoint x: 111, endPoint y: 170, distance: 66.6
click at [111, 140] on td "Viewed 4 Times $2,200 [STREET_ADDRESS][PERSON_NAME]" at bounding box center [249, 125] width 291 height 28
click at [449, 129] on icon "Message" at bounding box center [451, 125] width 7 height 7
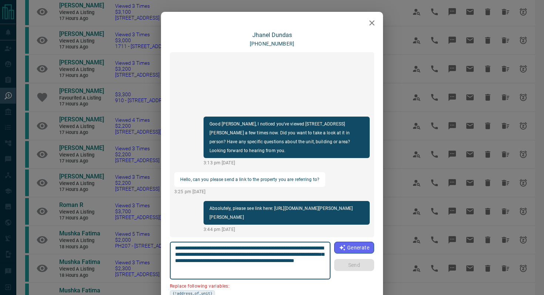
drag, startPoint x: 324, startPoint y: 248, endPoint x: 283, endPoint y: 245, distance: 41.5
click at [283, 245] on textarea "**********" at bounding box center [250, 260] width 151 height 31
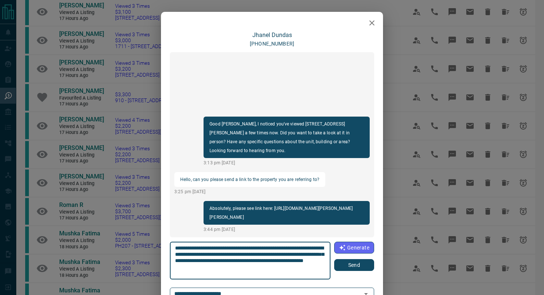
type textarea "**********"
click at [355, 267] on button "Send" at bounding box center [354, 265] width 40 height 12
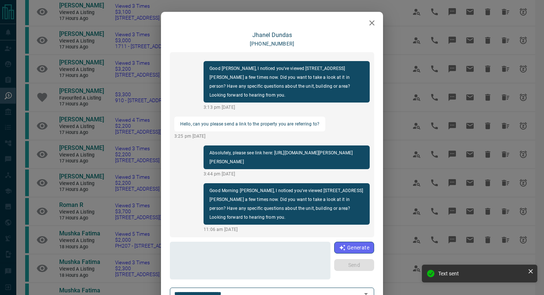
click at [371, 17] on button "button" at bounding box center [371, 23] width 15 height 15
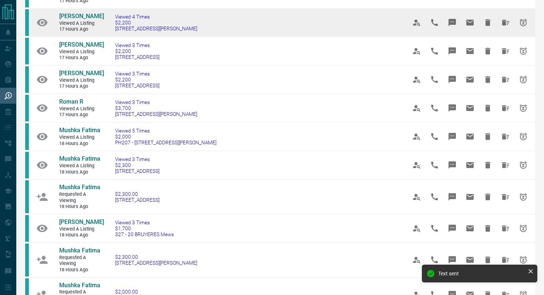
scroll to position [233, 0]
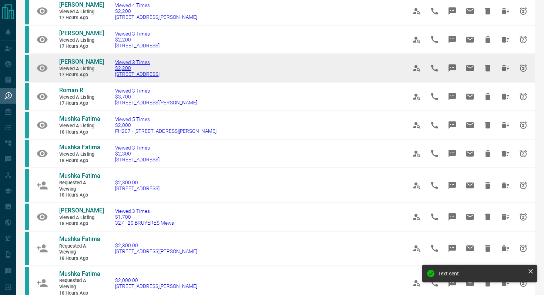
drag, startPoint x: 184, startPoint y: 123, endPoint x: 115, endPoint y: 122, distance: 69.2
click at [115, 82] on td "Viewed 3 Times $2,200 [STREET_ADDRESS]" at bounding box center [249, 68] width 291 height 28
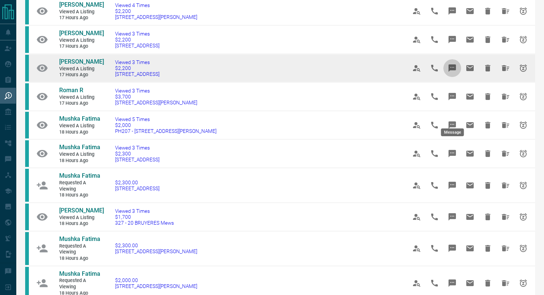
click at [449, 72] on icon "Message" at bounding box center [451, 67] width 7 height 7
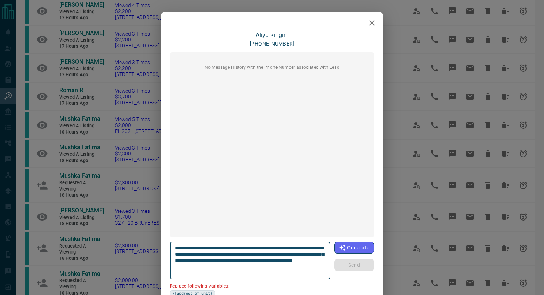
drag, startPoint x: 320, startPoint y: 248, endPoint x: 278, endPoint y: 245, distance: 41.5
click at [278, 245] on textarea "**********" at bounding box center [250, 260] width 151 height 31
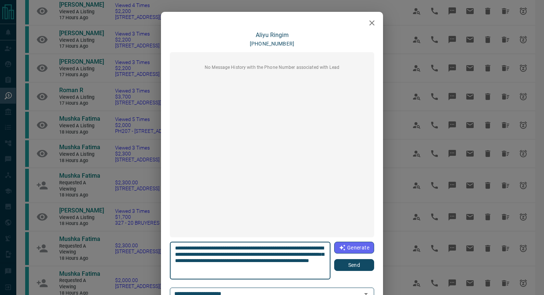
type textarea "**********"
click at [366, 264] on button "Send" at bounding box center [354, 265] width 40 height 12
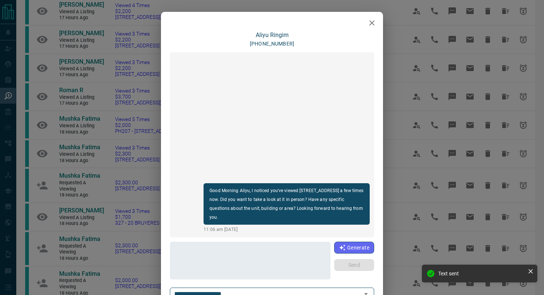
click at [369, 26] on icon "button" at bounding box center [371, 22] width 9 height 9
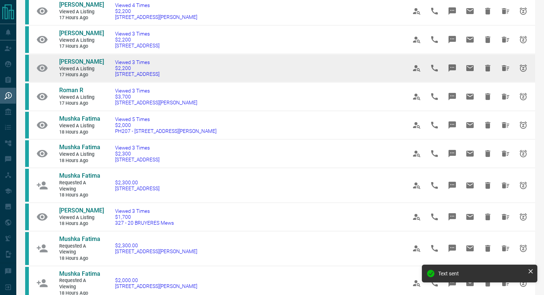
drag, startPoint x: 187, startPoint y: 124, endPoint x: 53, endPoint y: 107, distance: 135.4
click at [53, 82] on tr "[PERSON_NAME] Viewed a Listing 17 hours ago Viewed 3 Times $2,200 [STREET_ADDRE…" at bounding box center [280, 68] width 510 height 28
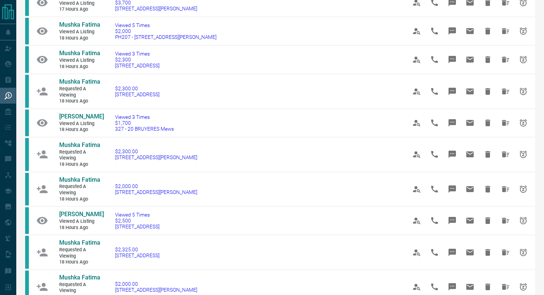
scroll to position [329, 0]
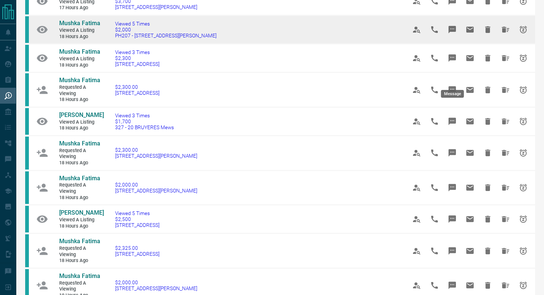
click at [450, 33] on icon "Message" at bounding box center [451, 29] width 7 height 7
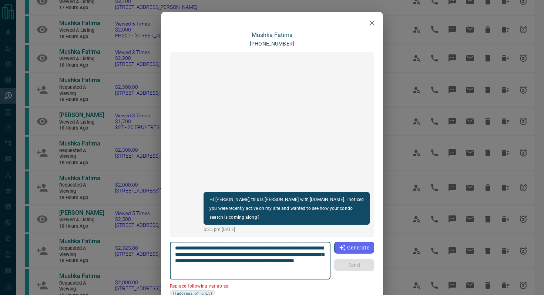
click at [373, 23] on icon "button" at bounding box center [371, 22] width 9 height 9
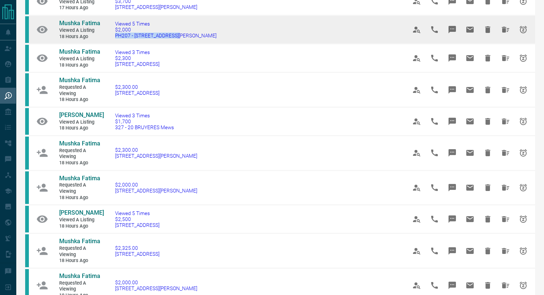
drag, startPoint x: 197, startPoint y: 84, endPoint x: 104, endPoint y: 84, distance: 93.9
click at [104, 44] on td "Viewed 5 Times $2,000 PH207 - [STREET_ADDRESS][PERSON_NAME]" at bounding box center [249, 30] width 291 height 28
click at [450, 34] on icon "Message" at bounding box center [451, 29] width 9 height 9
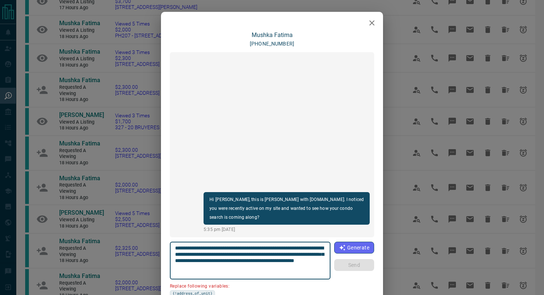
drag, startPoint x: 216, startPoint y: 256, endPoint x: 167, endPoint y: 255, distance: 48.4
click at [167, 255] on div "**********" at bounding box center [272, 182] width 222 height 303
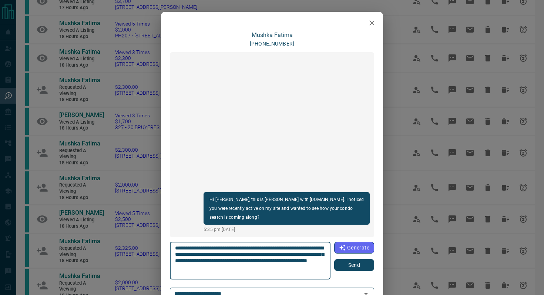
type textarea "**********"
click at [360, 266] on button "Send" at bounding box center [354, 265] width 40 height 12
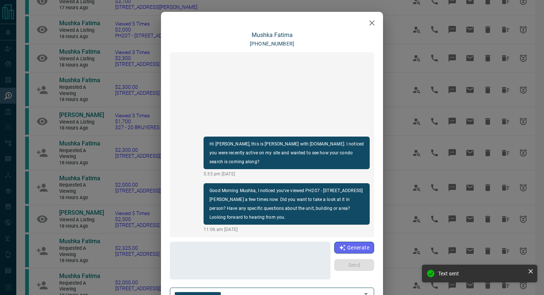
click at [369, 26] on icon "button" at bounding box center [371, 22] width 9 height 9
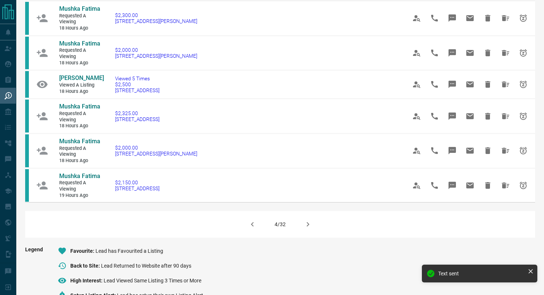
scroll to position [463, 0]
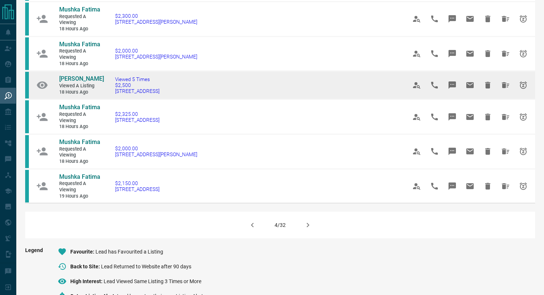
drag, startPoint x: 180, startPoint y: 139, endPoint x: 108, endPoint y: 141, distance: 72.1
click at [108, 99] on td "Viewed 5 Times $2,500 [STREET_ADDRESS]" at bounding box center [249, 85] width 291 height 28
click at [457, 94] on button "Message" at bounding box center [452, 85] width 18 height 18
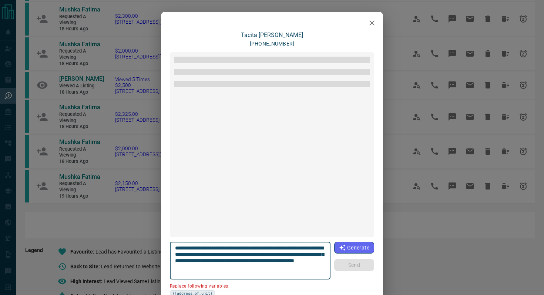
scroll to position [22, 0]
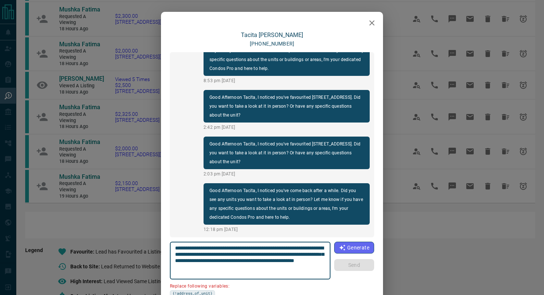
drag, startPoint x: 325, startPoint y: 249, endPoint x: 282, endPoint y: 247, distance: 42.9
click at [282, 247] on textarea "**********" at bounding box center [250, 260] width 151 height 31
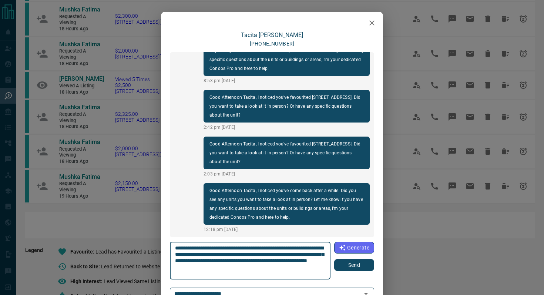
type textarea "**********"
click at [364, 266] on button "Send" at bounding box center [354, 265] width 40 height 12
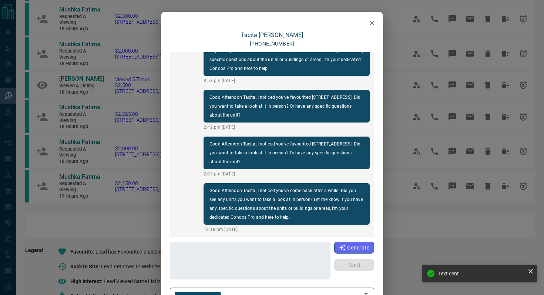
scroll to position [78, 0]
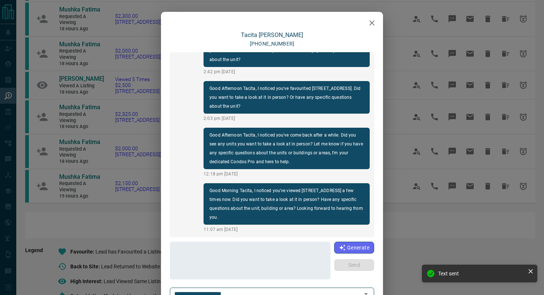
click at [369, 26] on icon "button" at bounding box center [371, 22] width 9 height 9
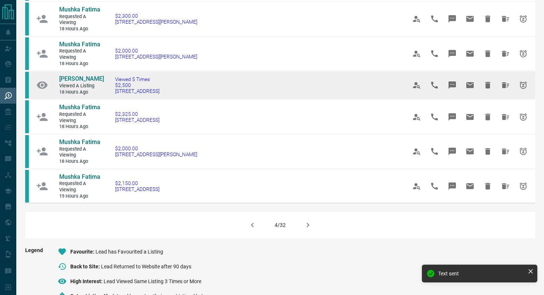
drag, startPoint x: 186, startPoint y: 142, endPoint x: 55, endPoint y: 126, distance: 131.9
click at [55, 99] on tr "[PERSON_NAME] Viewed a Listing 18 hours ago Viewed 5 Times $2,500 [STREET_ADDRE…" at bounding box center [280, 85] width 510 height 28
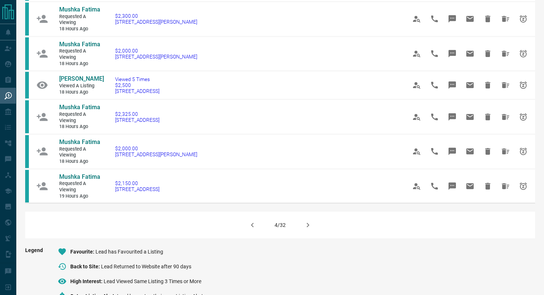
click at [309, 227] on icon "button" at bounding box center [308, 225] width 3 height 4
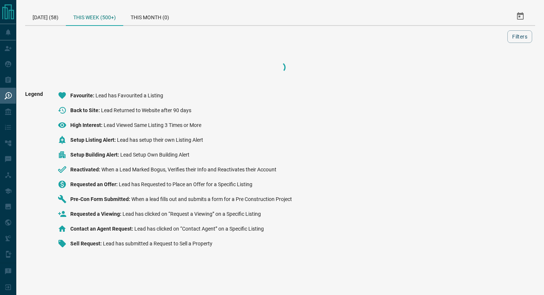
scroll to position [0, 0]
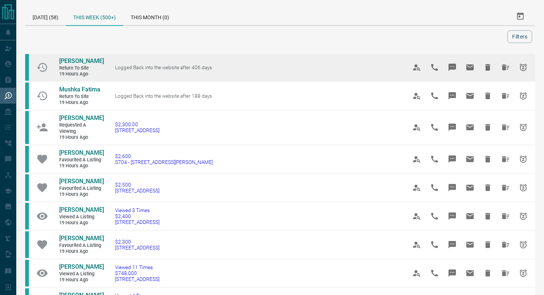
click at [454, 67] on icon "Message" at bounding box center [451, 67] width 7 height 7
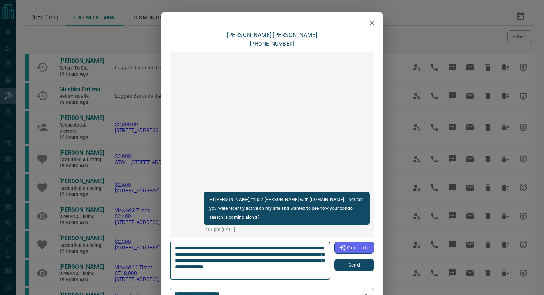
click at [364, 263] on button "Send" at bounding box center [354, 265] width 40 height 12
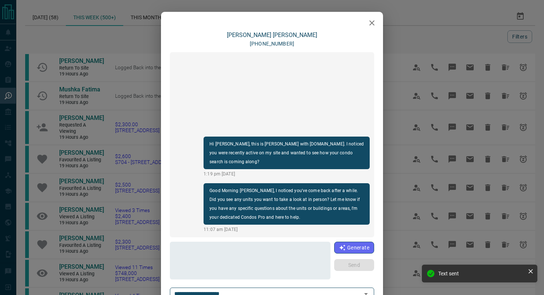
click at [372, 24] on icon "button" at bounding box center [371, 22] width 9 height 9
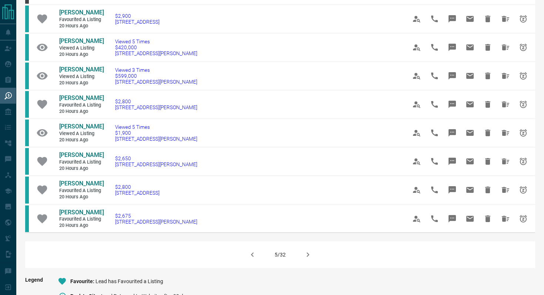
scroll to position [397, 0]
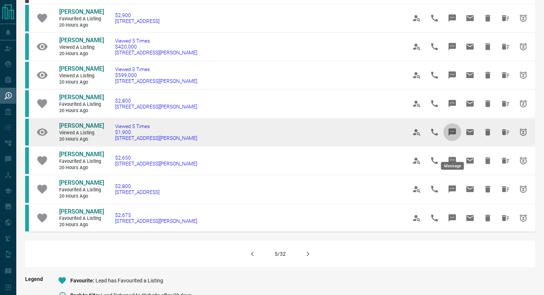
click at [452, 136] on icon "Message" at bounding box center [451, 131] width 7 height 7
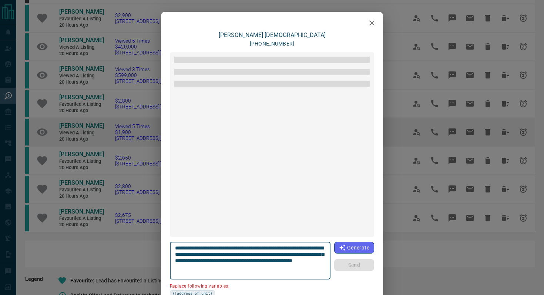
scroll to position [581, 0]
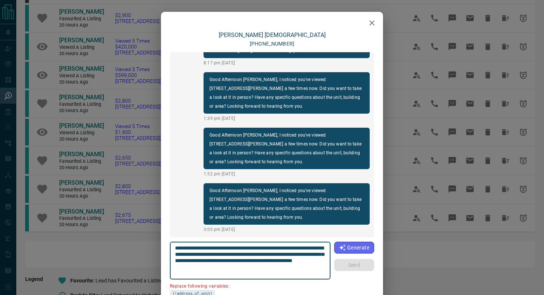
click at [369, 26] on icon "button" at bounding box center [371, 22] width 9 height 9
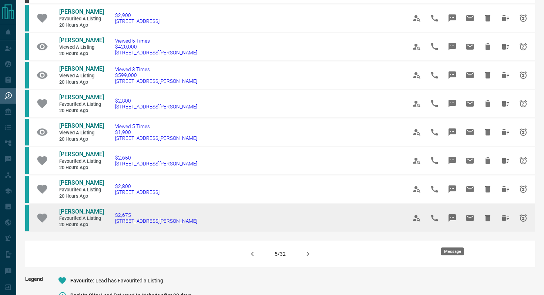
click at [452, 222] on icon "Message" at bounding box center [451, 217] width 7 height 7
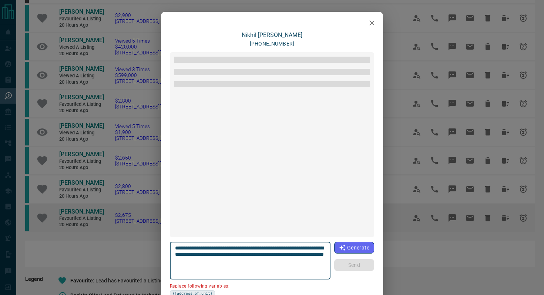
scroll to position [149, 0]
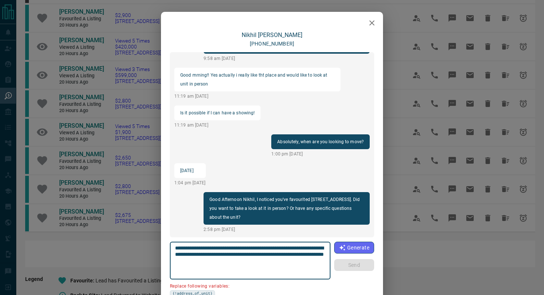
click at [371, 24] on icon "button" at bounding box center [371, 22] width 5 height 5
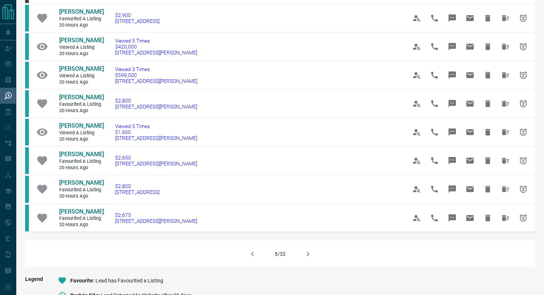
click at [307, 258] on icon "button" at bounding box center [307, 253] width 9 height 9
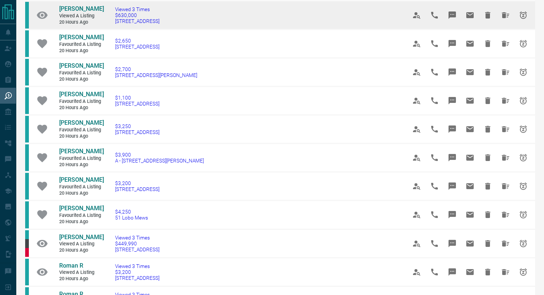
scroll to position [140, 0]
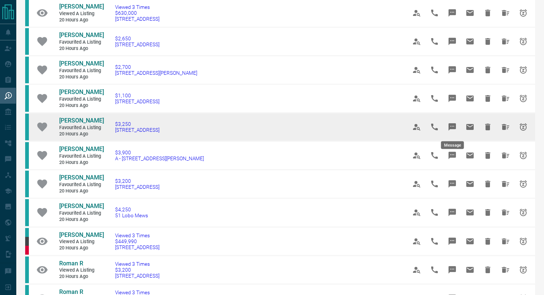
click at [451, 129] on icon "Message" at bounding box center [451, 126] width 7 height 7
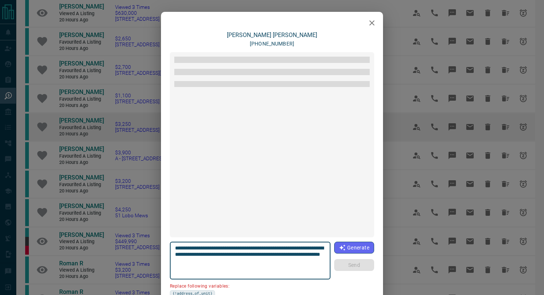
scroll to position [885, 0]
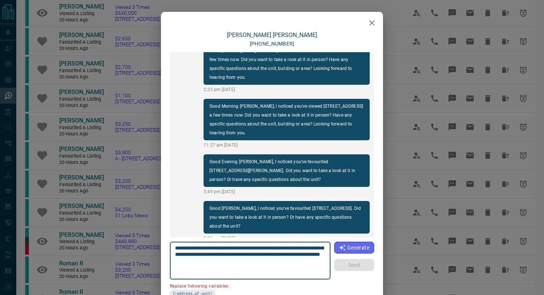
click at [370, 24] on icon "button" at bounding box center [371, 22] width 5 height 5
